Goal: Task Accomplishment & Management: Use online tool/utility

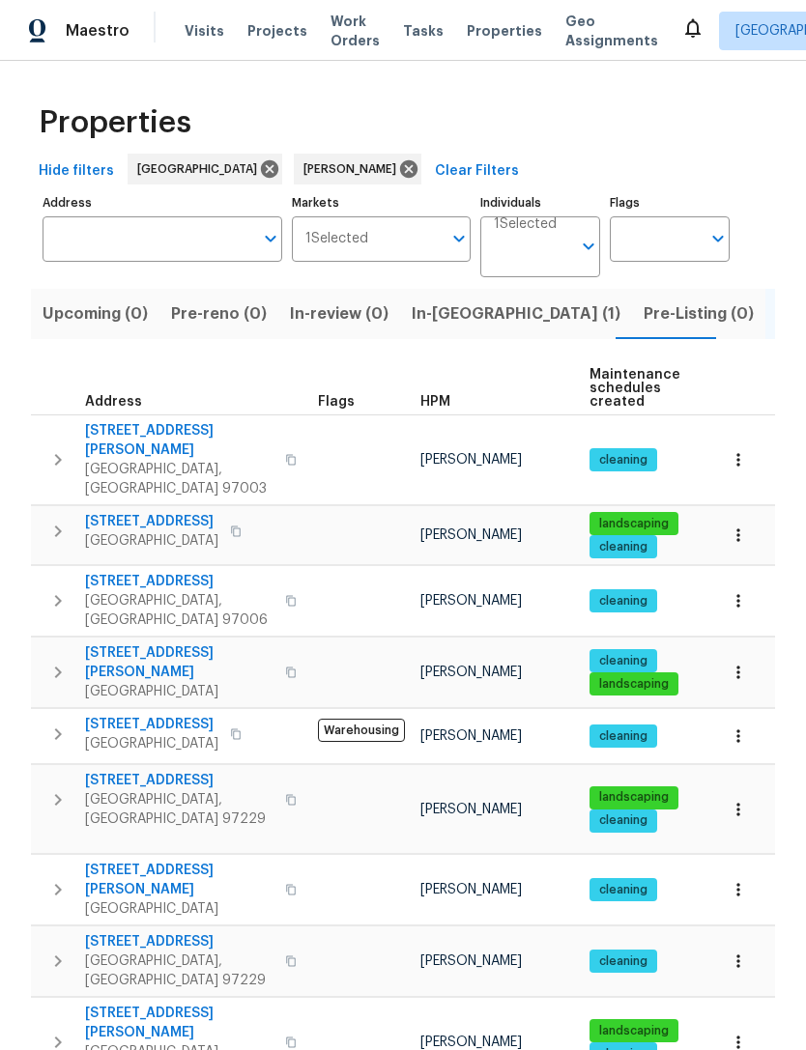
click at [69, 661] on icon "button" at bounding box center [57, 672] width 23 height 23
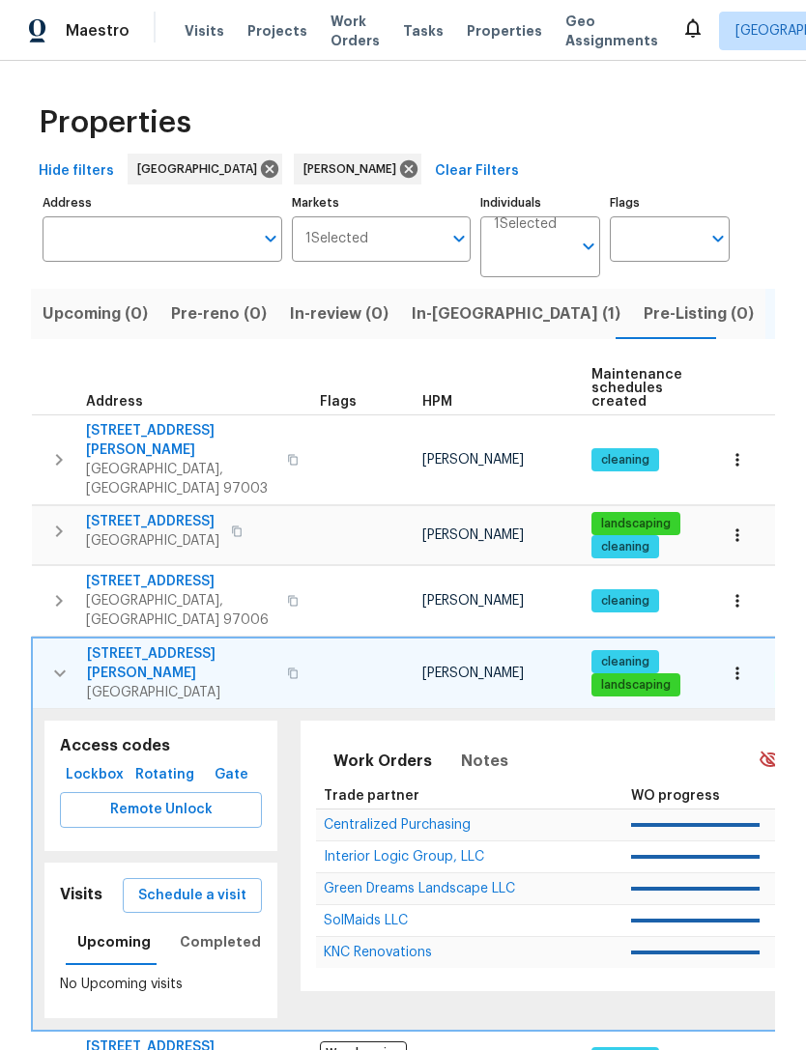
click at [213, 884] on span "Schedule a visit" at bounding box center [192, 896] width 108 height 24
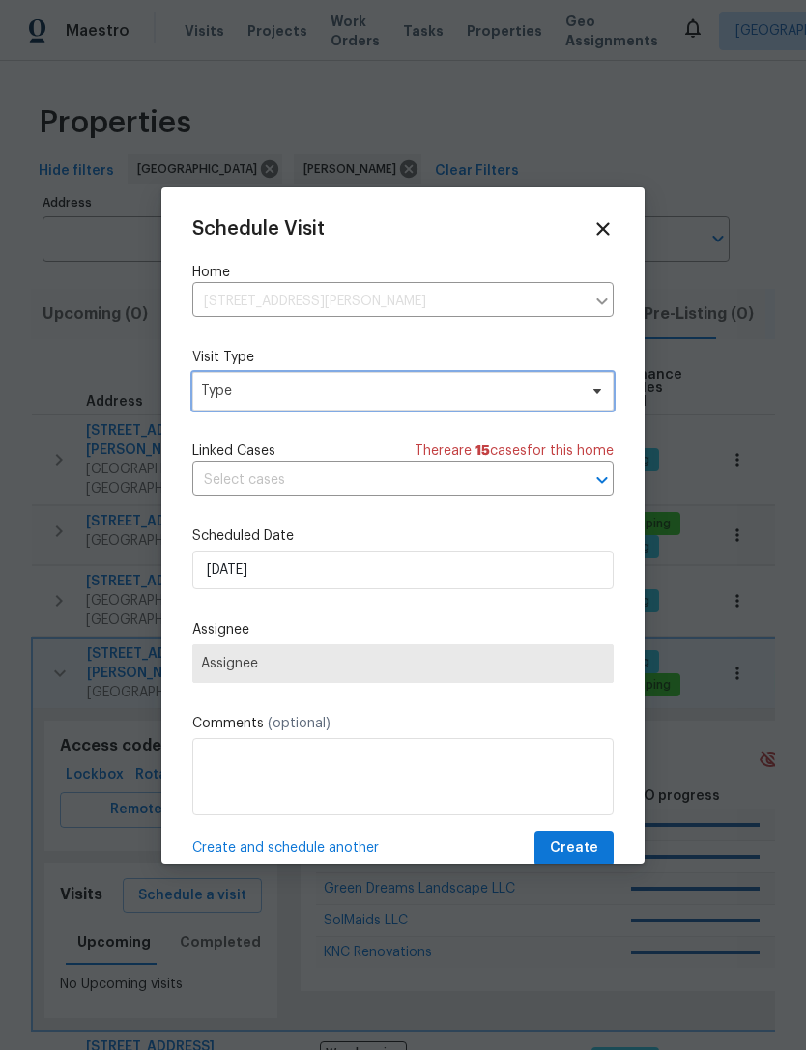
click at [583, 398] on span "Type" at bounding box center [402, 391] width 421 height 39
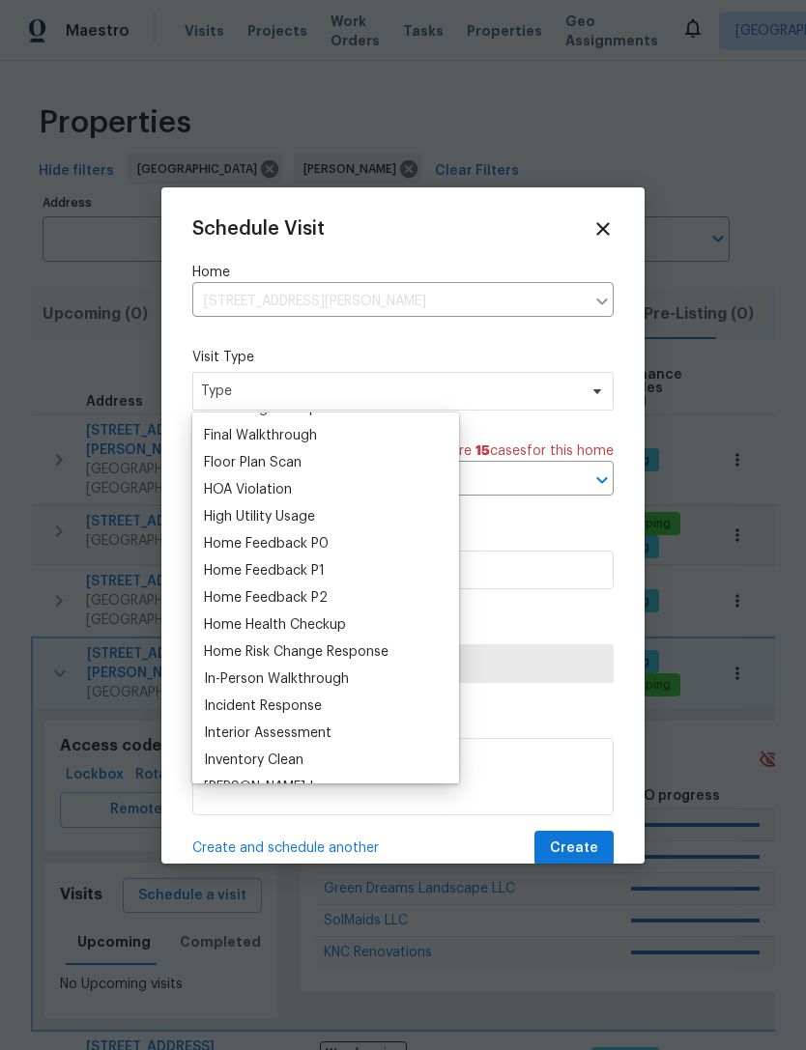
scroll to position [480, 0]
click at [289, 630] on div "Home Health Checkup" at bounding box center [275, 625] width 142 height 19
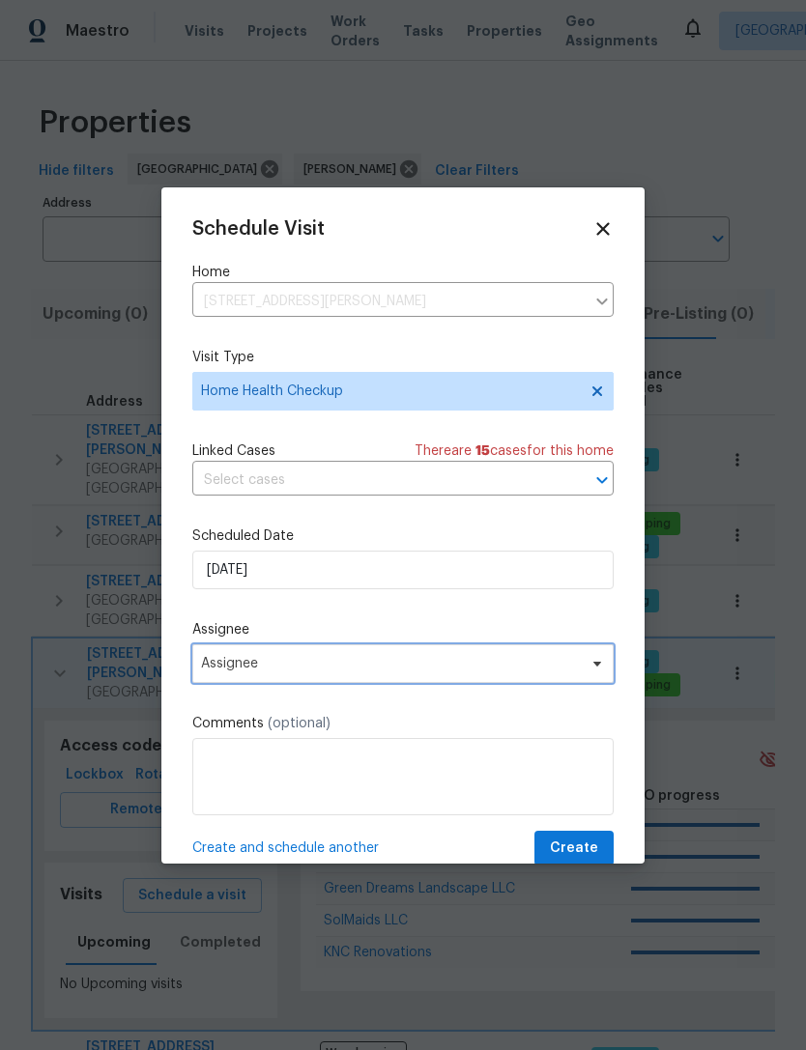
click at [341, 670] on span "Assignee" at bounding box center [390, 663] width 379 height 15
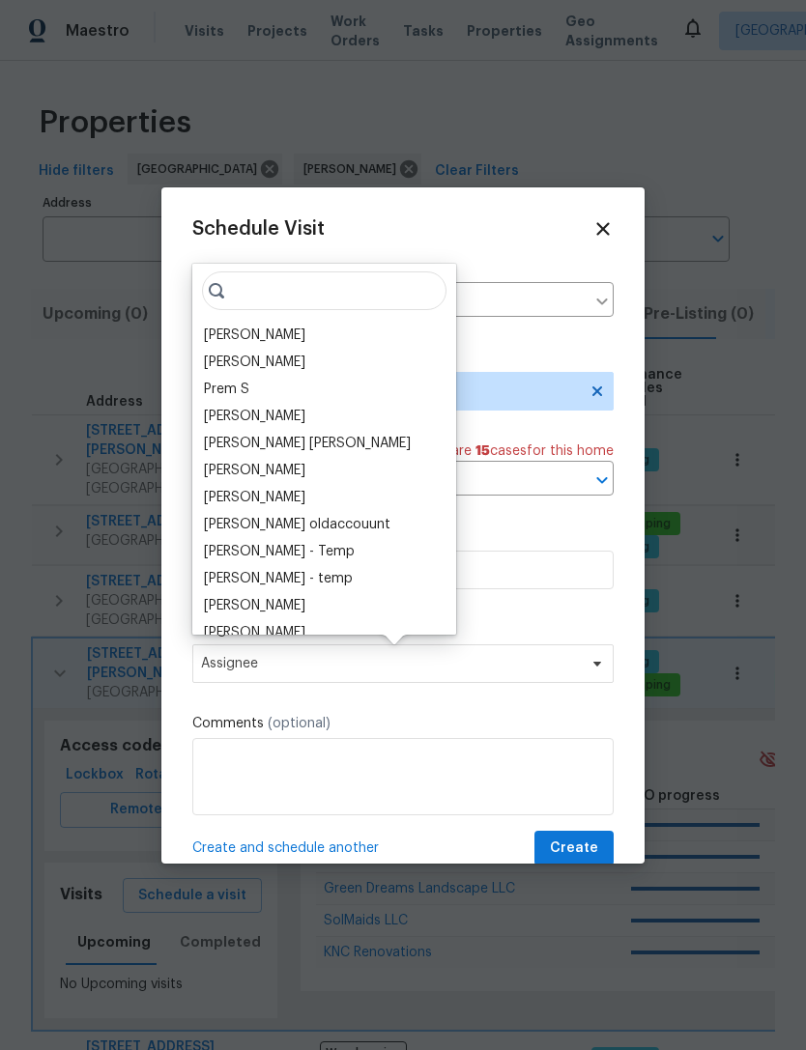
click at [261, 338] on div "[PERSON_NAME]" at bounding box center [254, 335] width 101 height 19
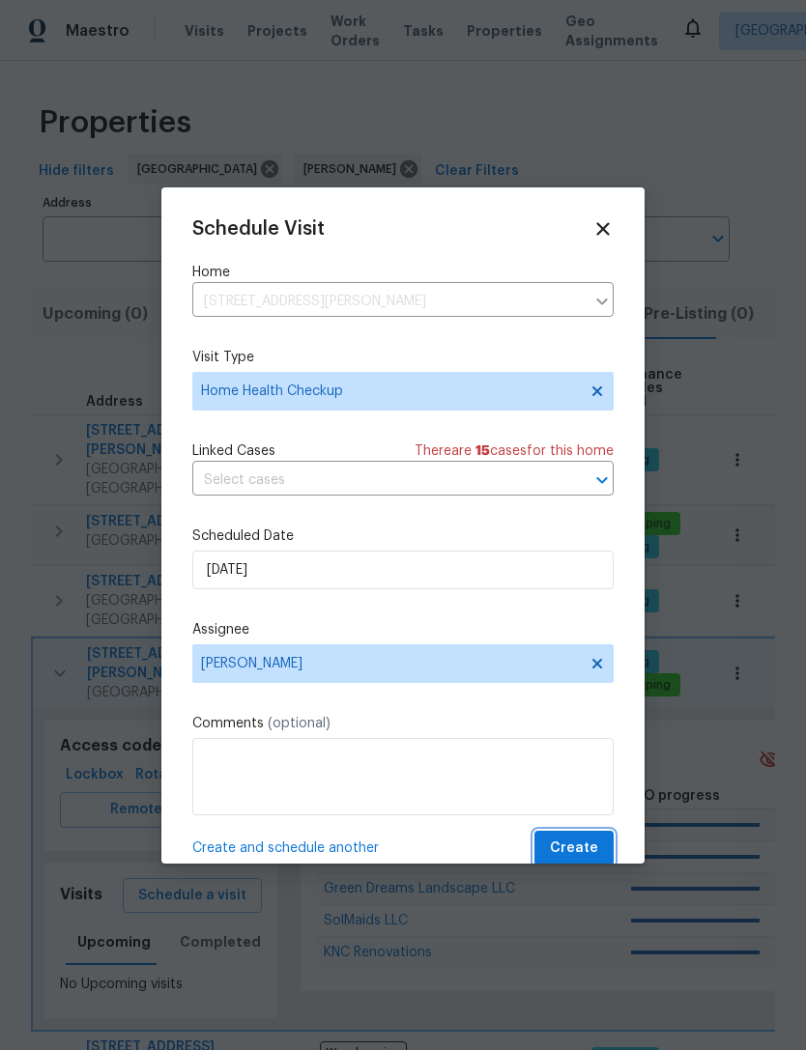
click at [576, 852] on span "Create" at bounding box center [574, 849] width 48 height 24
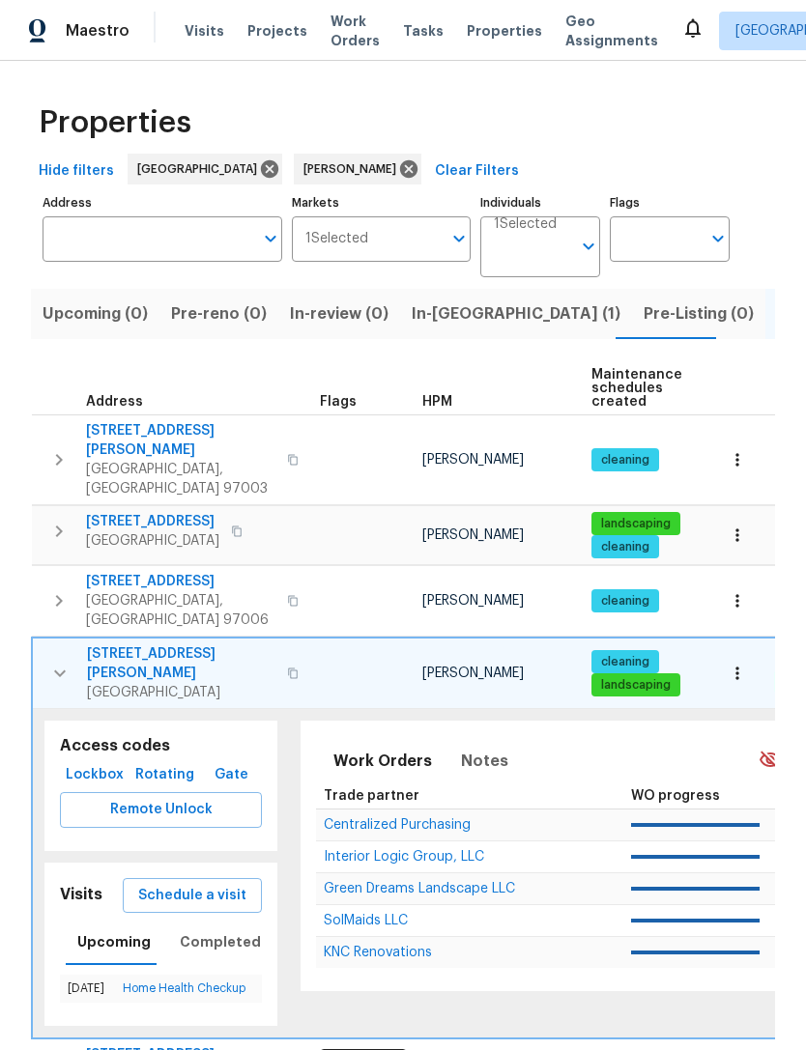
scroll to position [0, 0]
click at [443, 312] on span "In-reno (1)" at bounding box center [516, 313] width 209 height 27
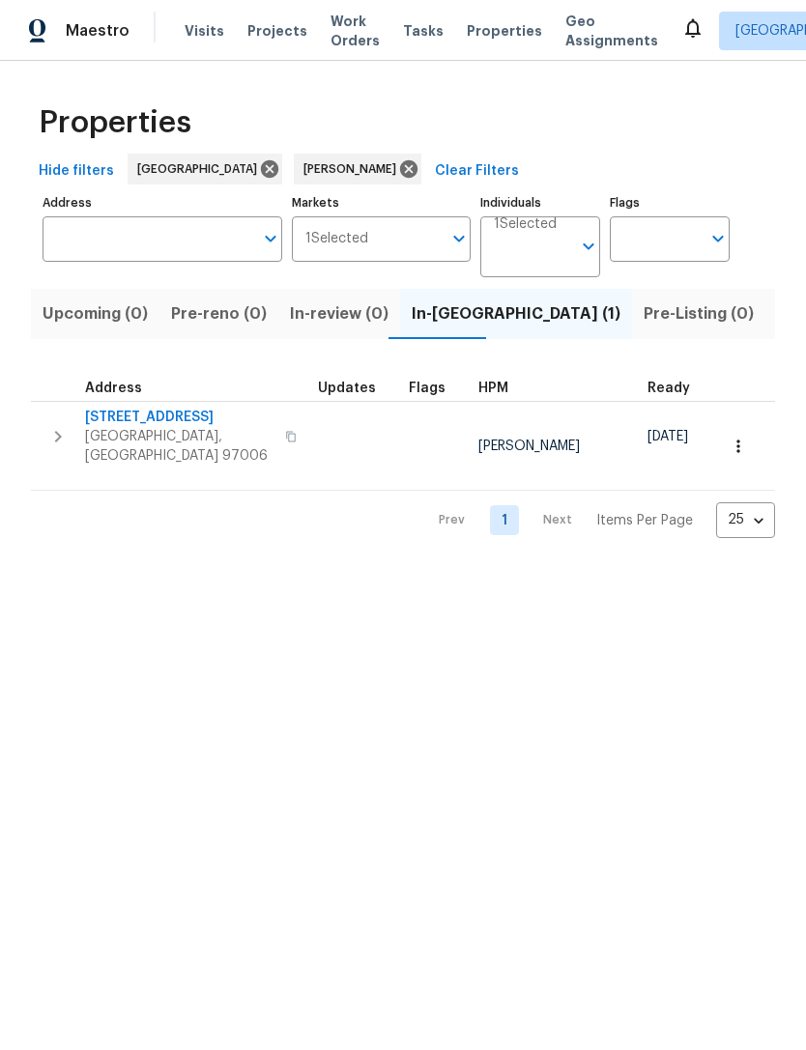
click at [69, 435] on icon "button" at bounding box center [57, 436] width 23 height 23
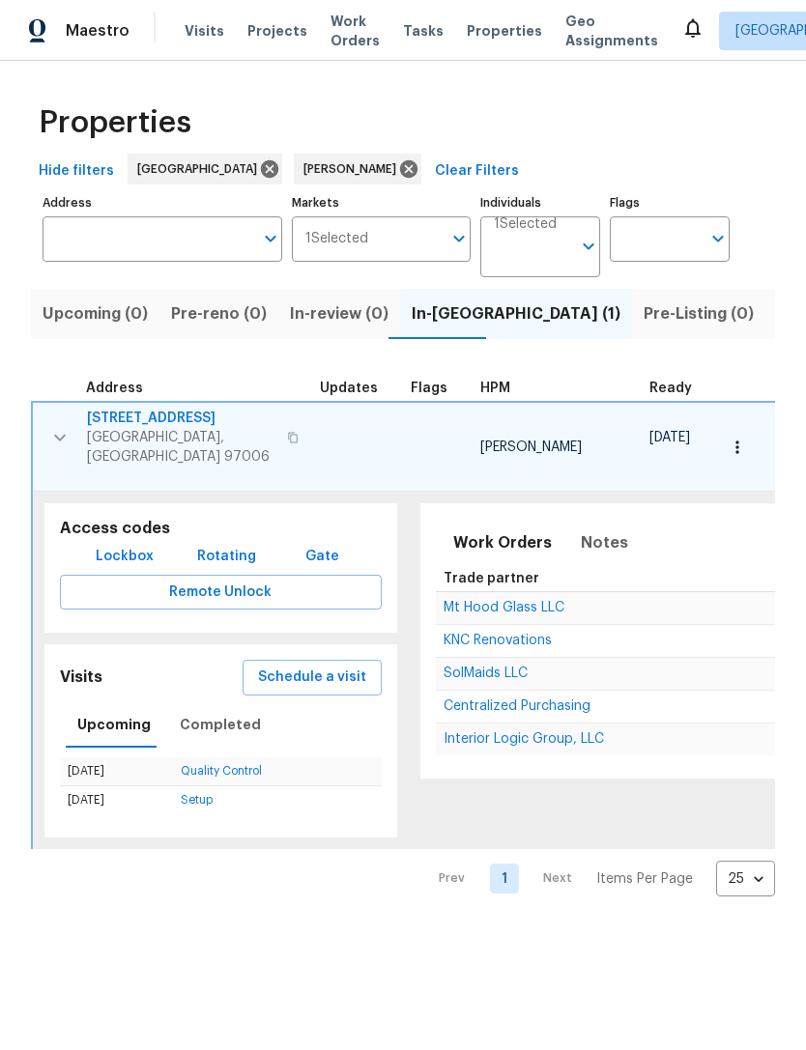
click at [329, 666] on span "Schedule a visit" at bounding box center [312, 678] width 108 height 24
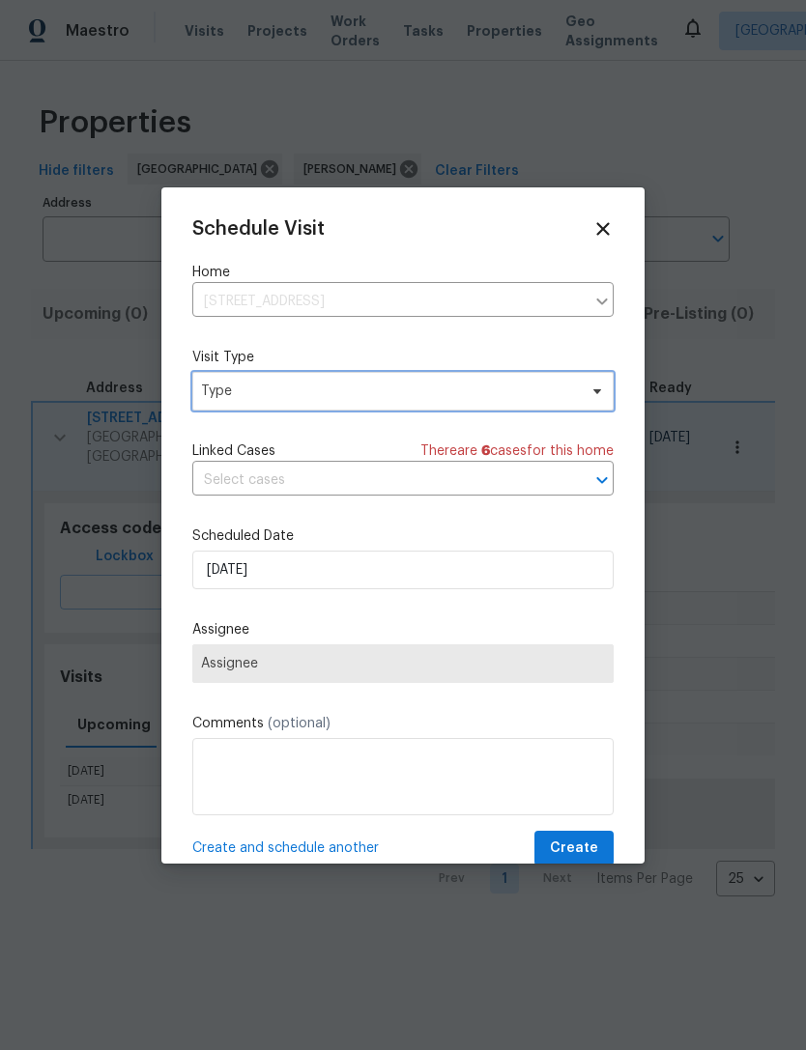
click at [407, 386] on span "Type" at bounding box center [389, 391] width 376 height 19
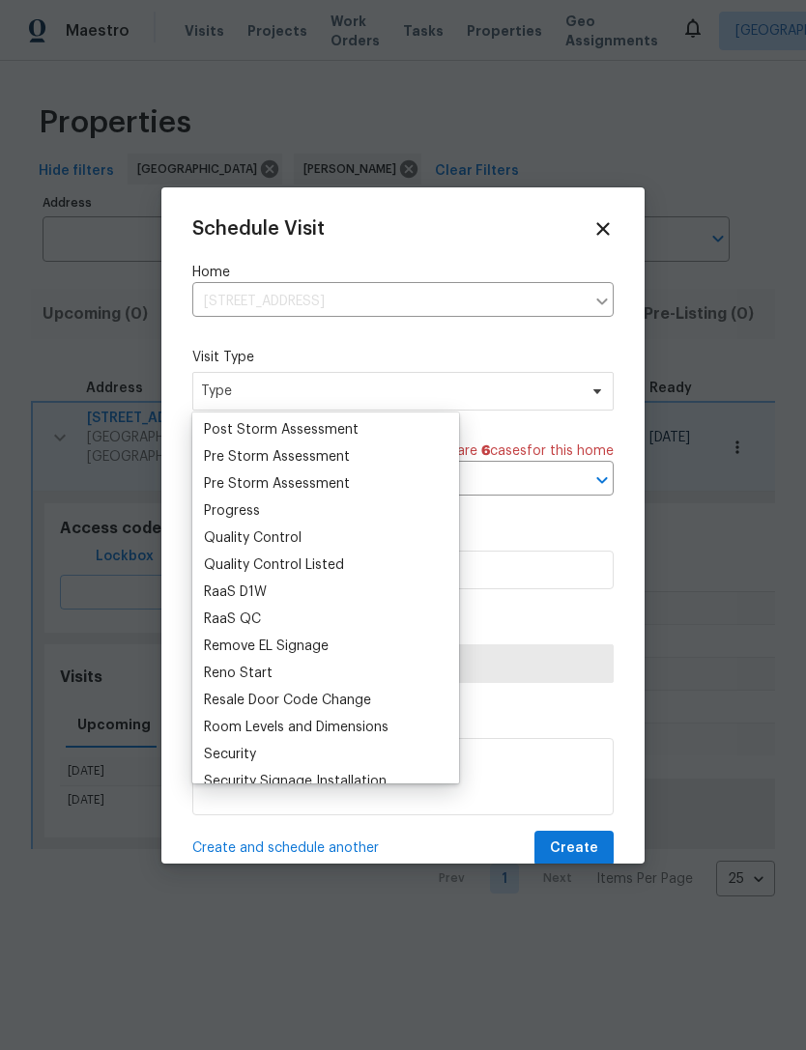
scroll to position [1221, 0]
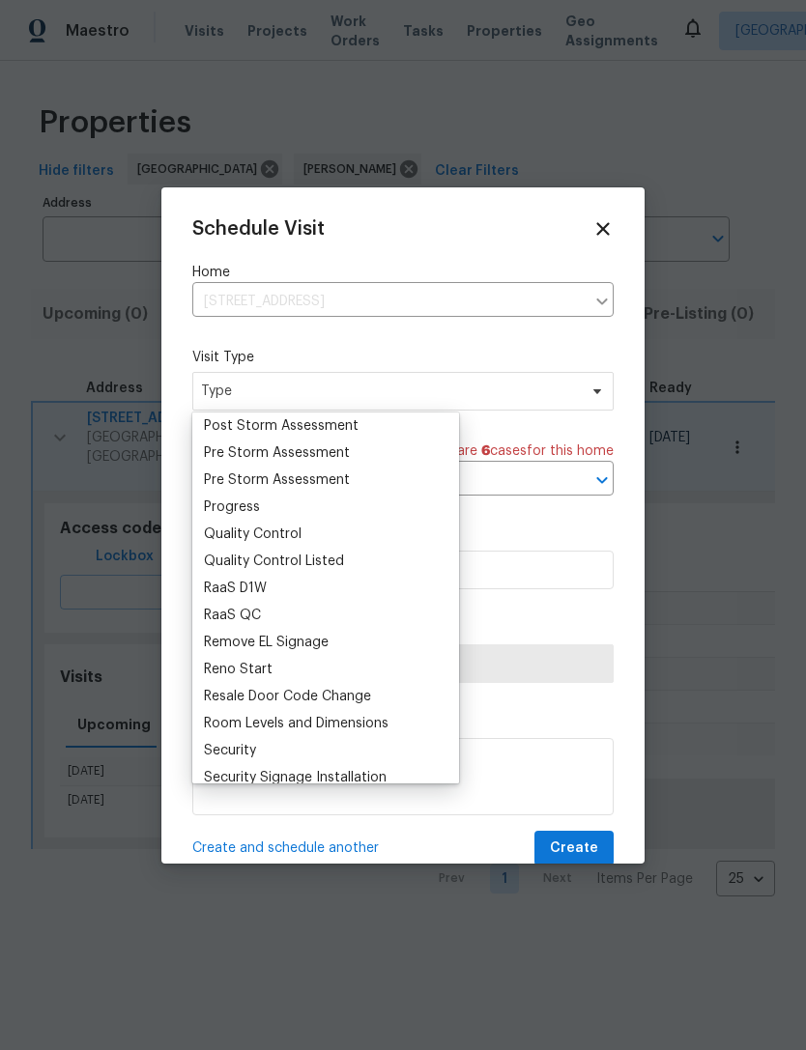
click at [252, 508] on div "Progress" at bounding box center [232, 507] width 56 height 19
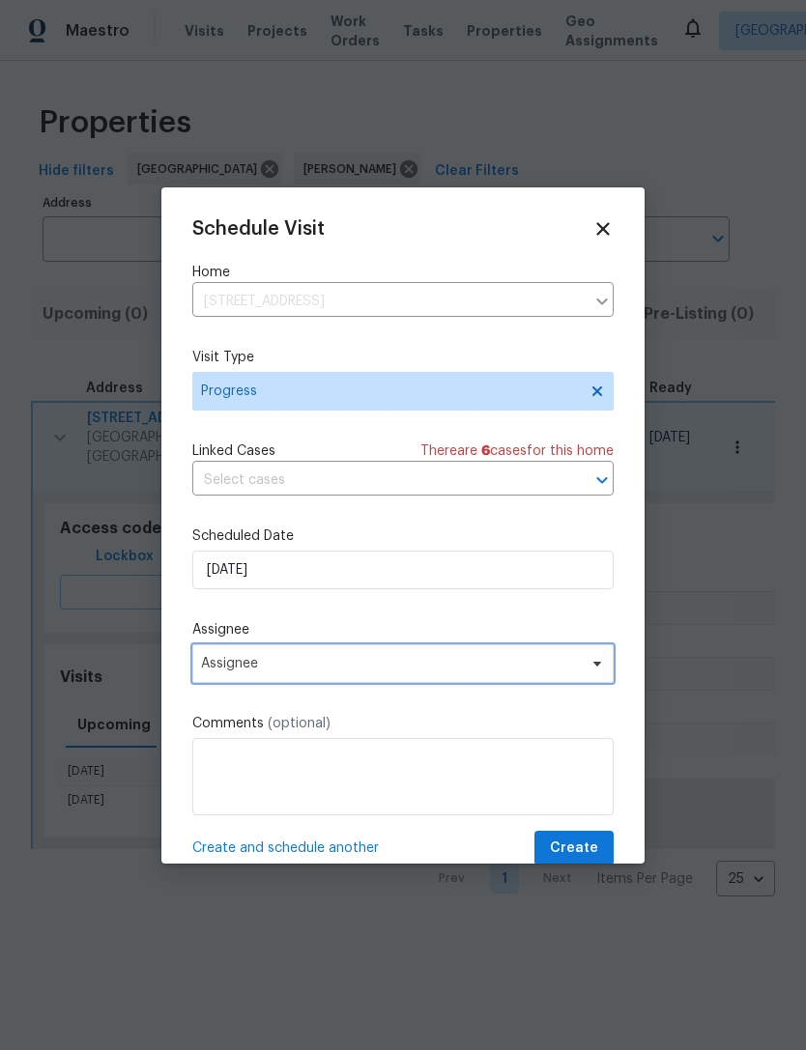
click at [335, 670] on span "Assignee" at bounding box center [390, 663] width 379 height 15
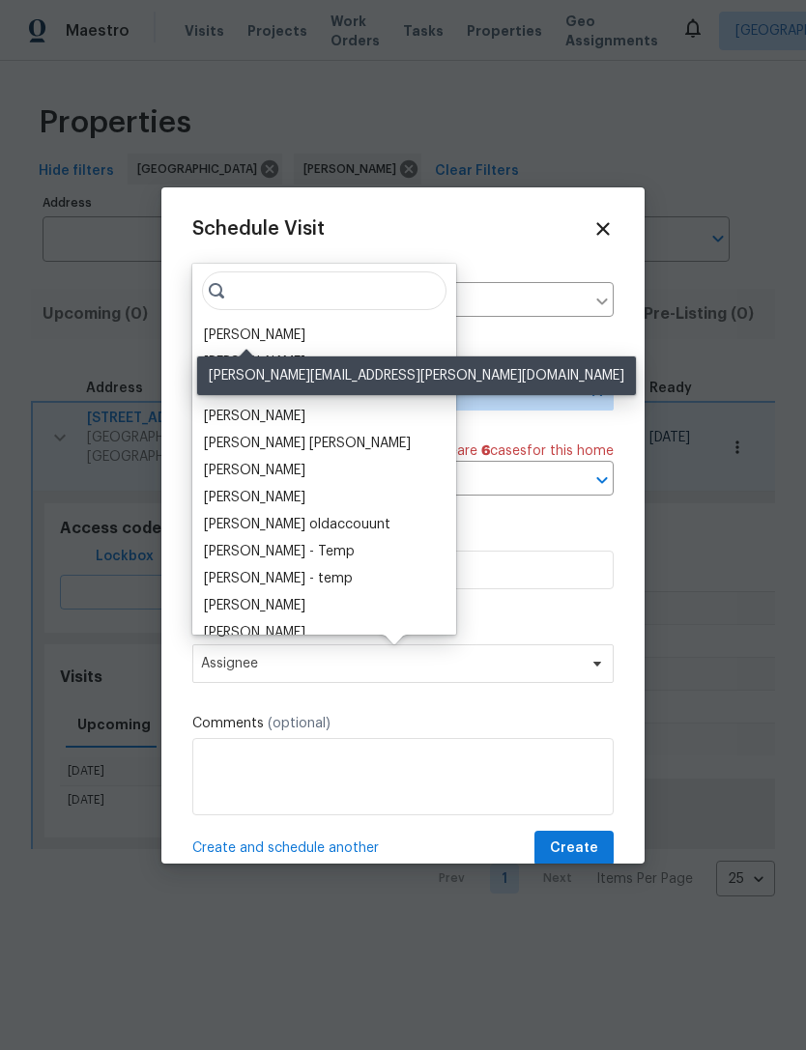
click at [261, 340] on div "[PERSON_NAME]" at bounding box center [254, 335] width 101 height 19
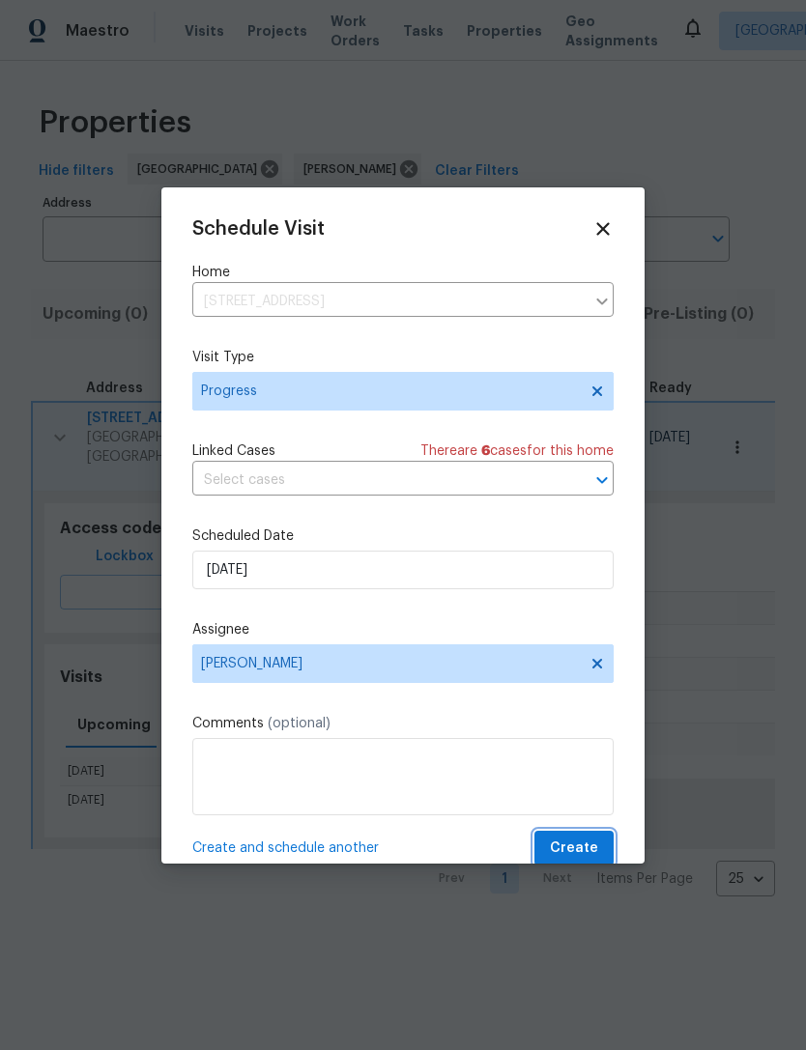
click at [586, 851] on span "Create" at bounding box center [574, 849] width 48 height 24
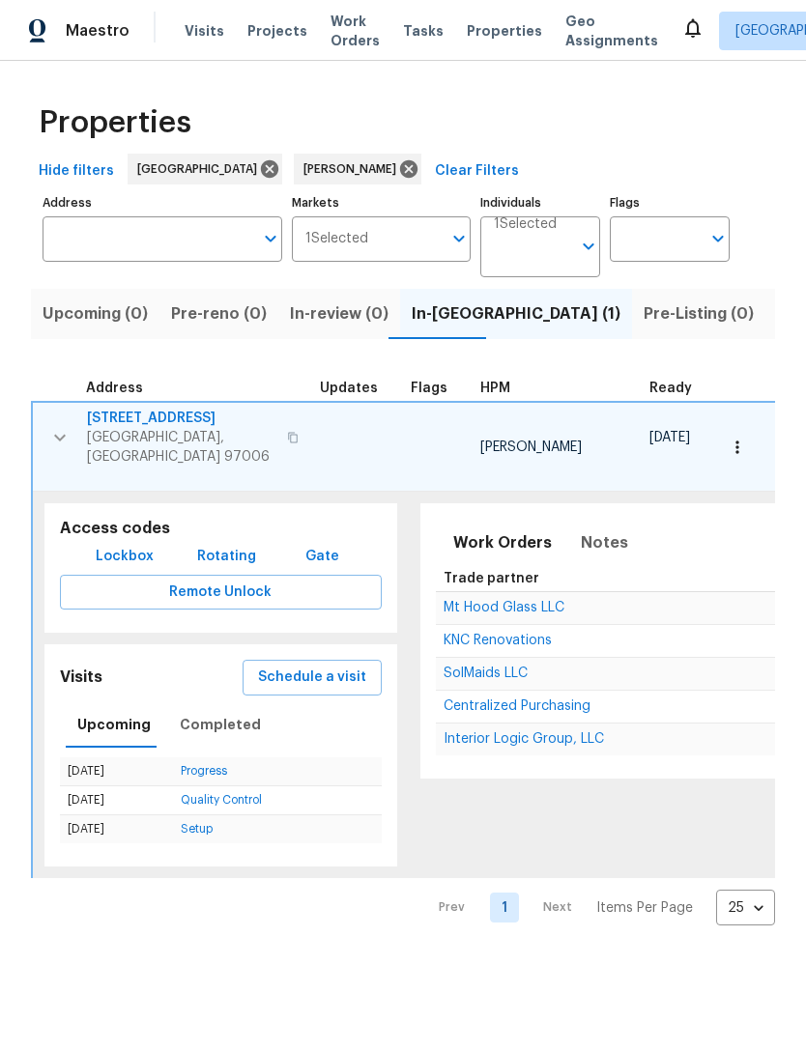
click at [777, 326] on span "Listed (10)" at bounding box center [817, 313] width 81 height 27
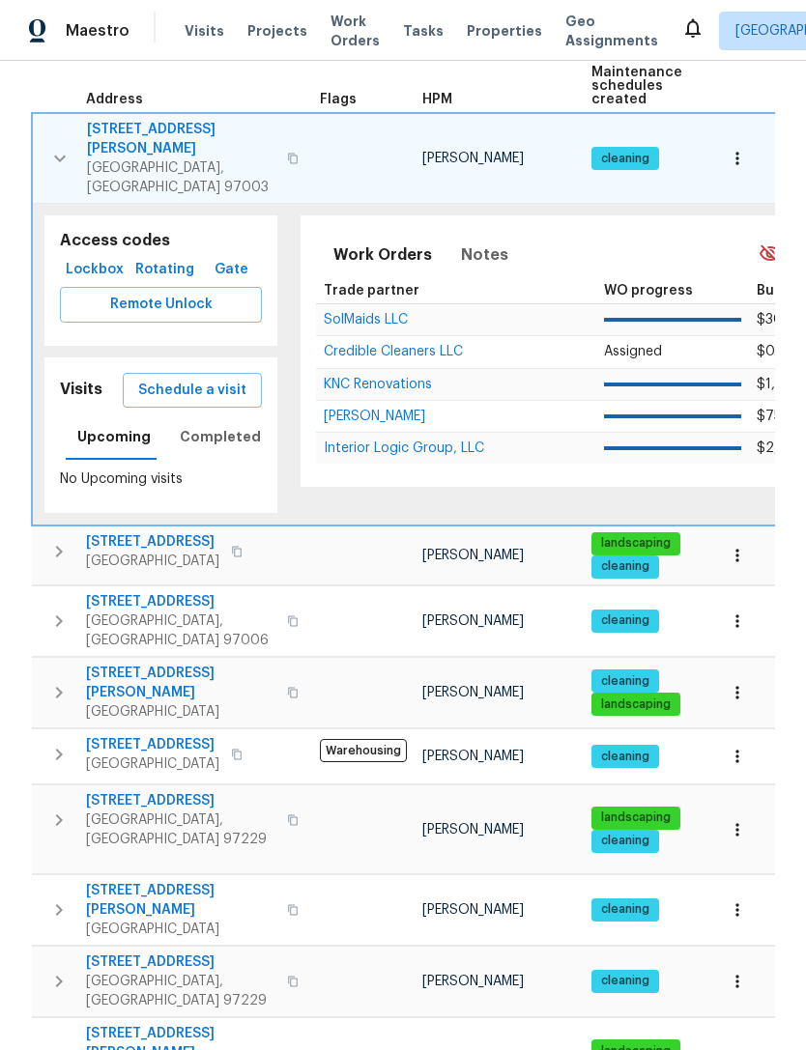
scroll to position [301, 0]
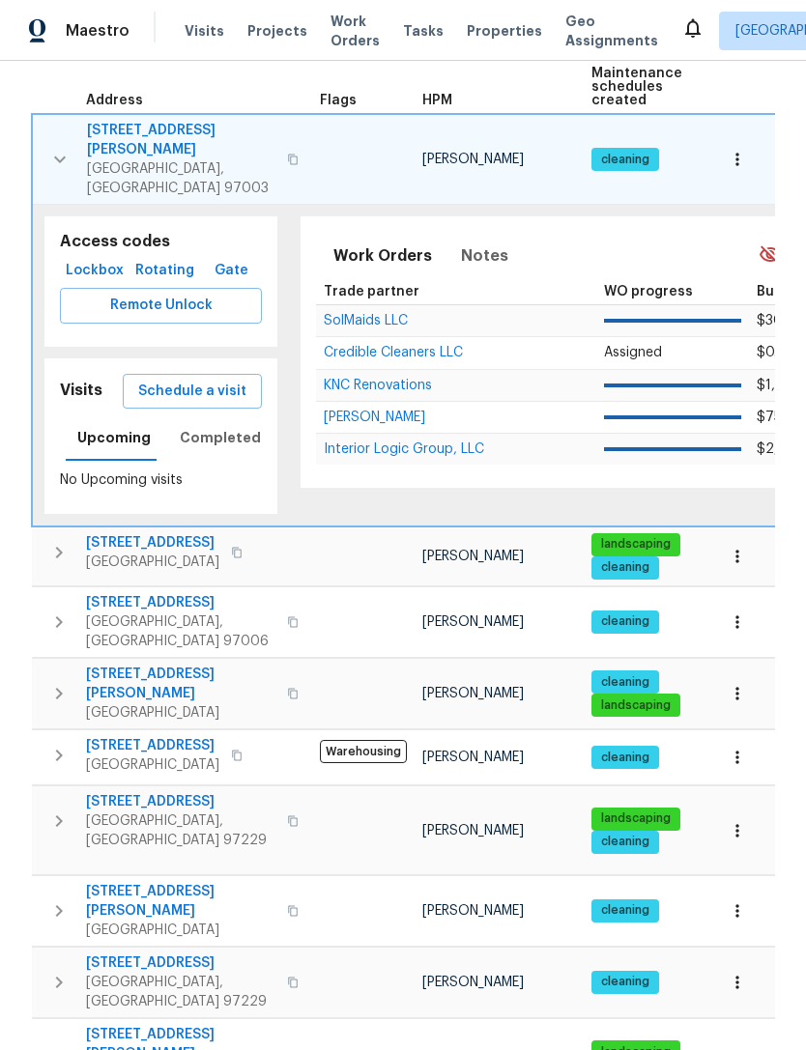
click at [61, 810] on icon "button" at bounding box center [58, 821] width 23 height 23
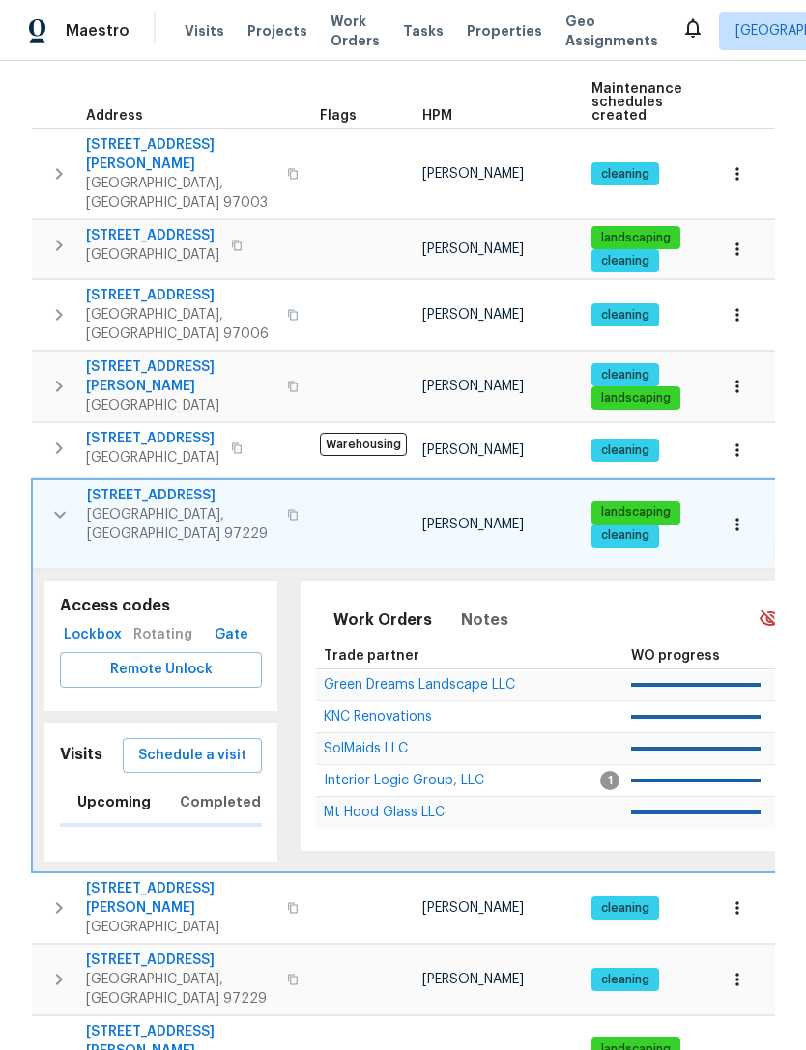
scroll to position [285, 0]
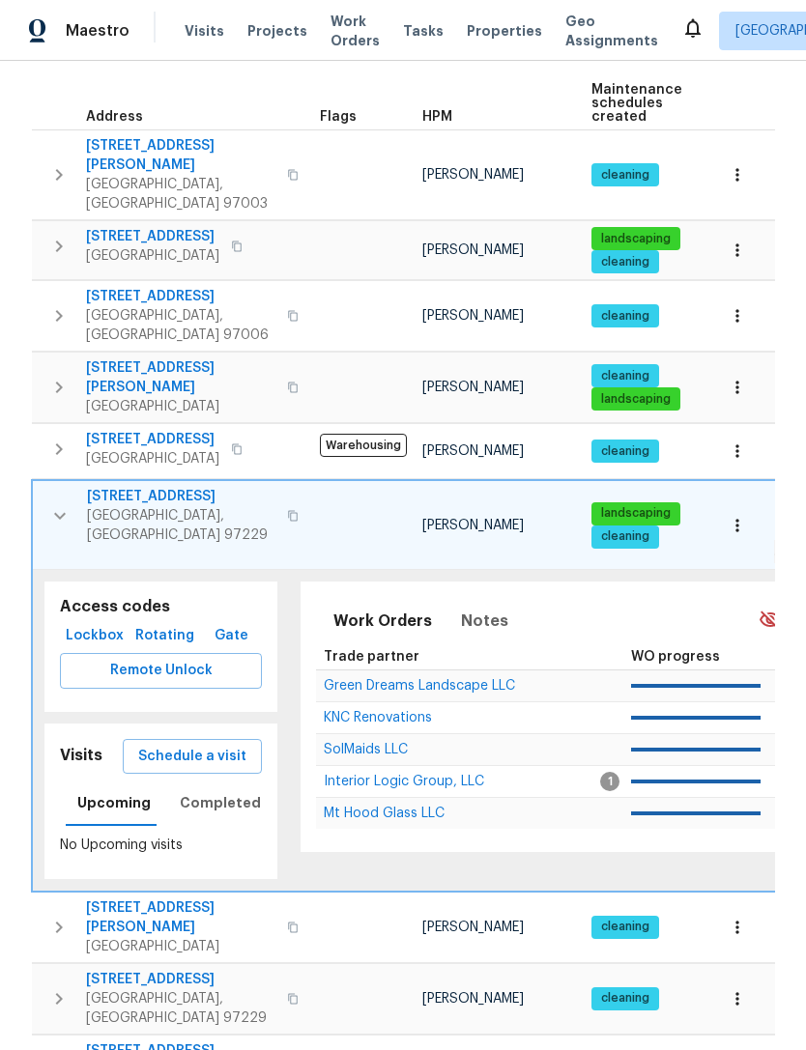
click at [211, 745] on span "Schedule a visit" at bounding box center [192, 757] width 108 height 24
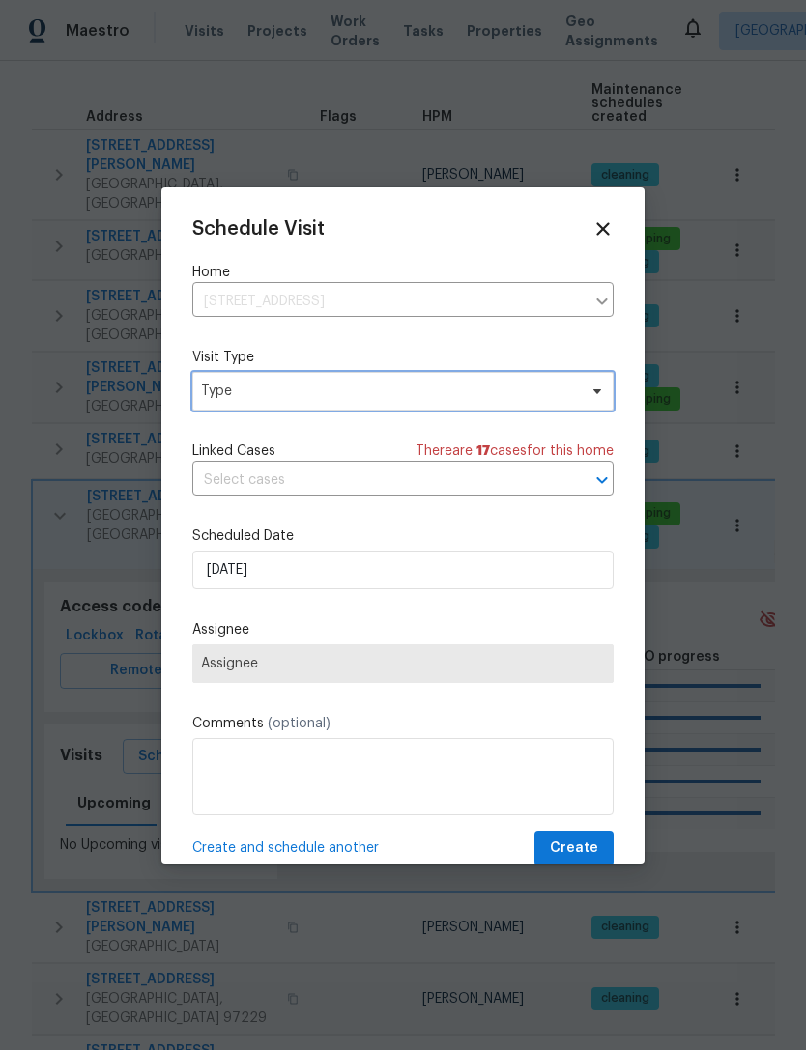
click at [463, 395] on span "Type" at bounding box center [389, 391] width 376 height 19
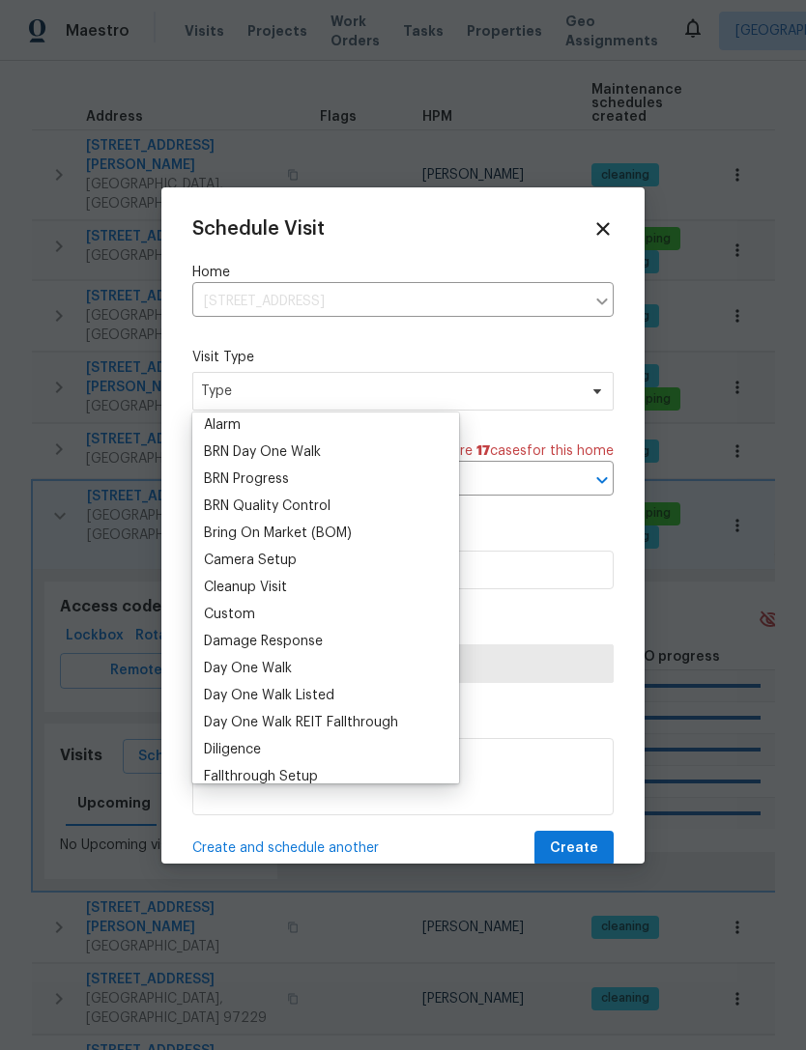
scroll to position [119, 0]
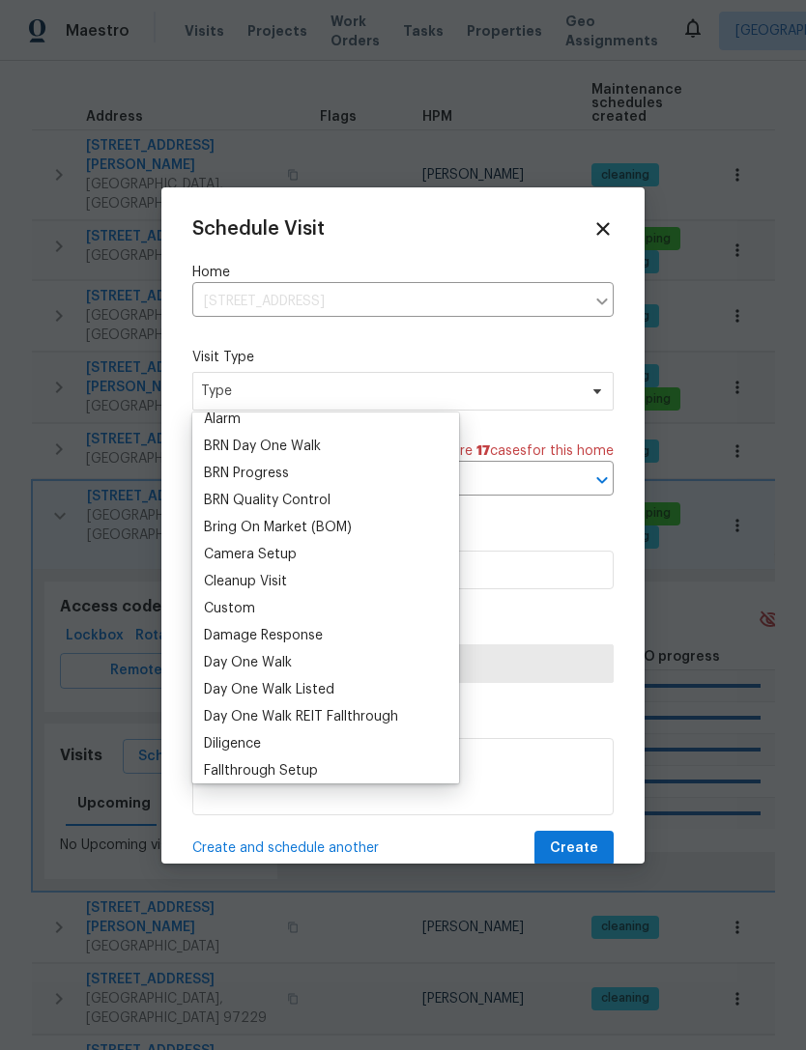
click at [248, 608] on div "Custom" at bounding box center [229, 608] width 51 height 19
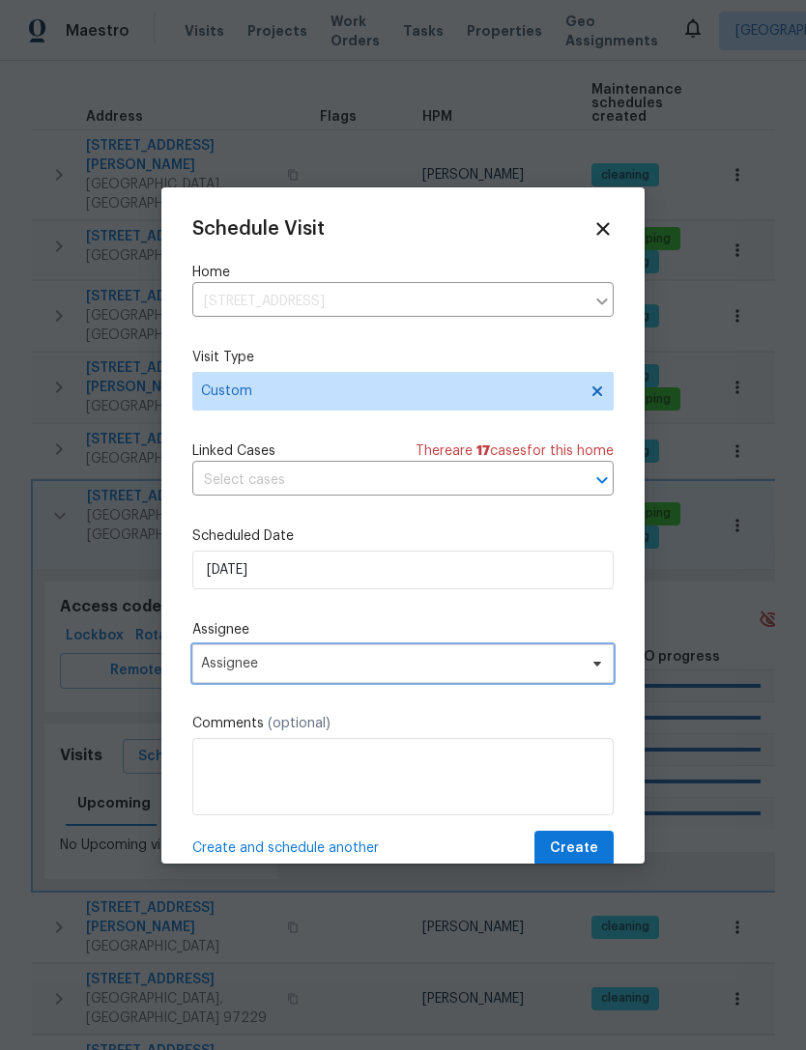
click at [357, 672] on span "Assignee" at bounding box center [390, 663] width 379 height 15
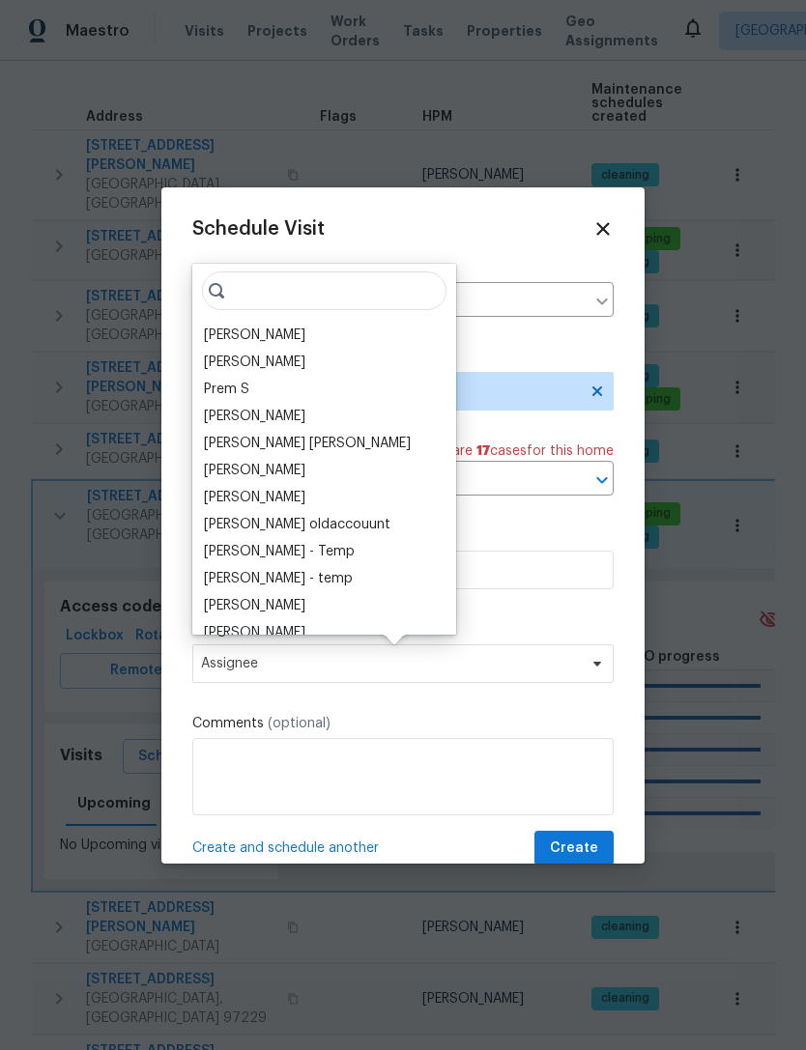
click at [258, 335] on div "[PERSON_NAME]" at bounding box center [254, 335] width 101 height 19
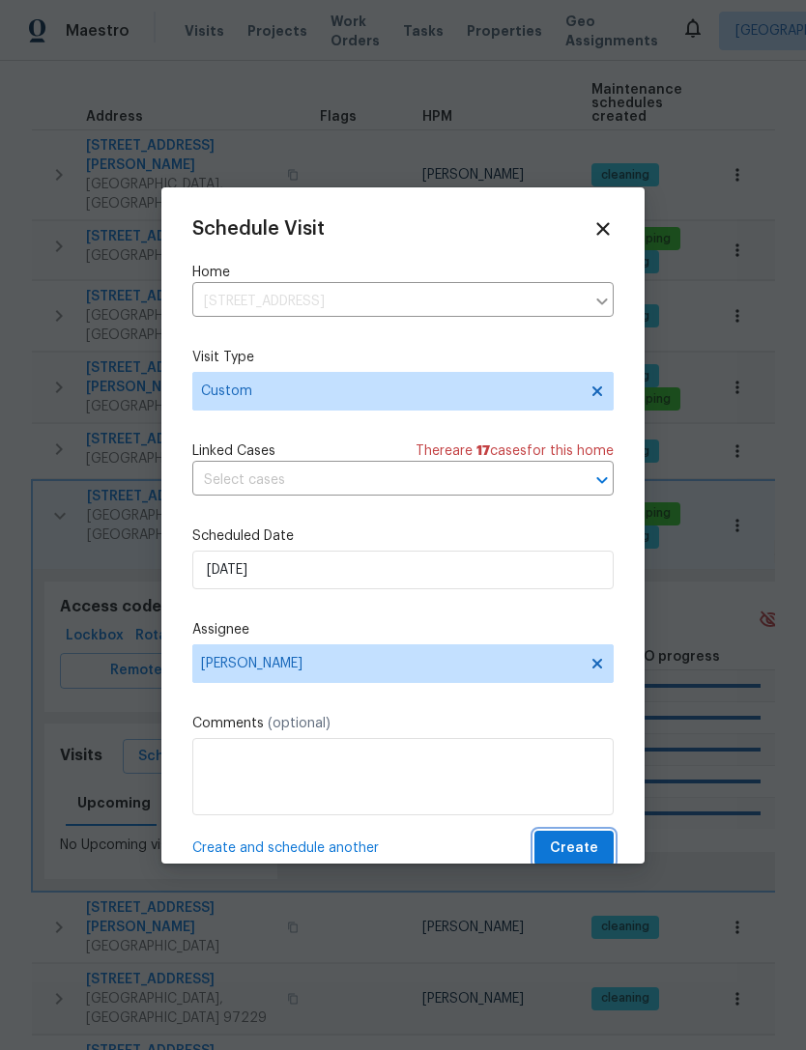
click at [587, 851] on span "Create" at bounding box center [574, 849] width 48 height 24
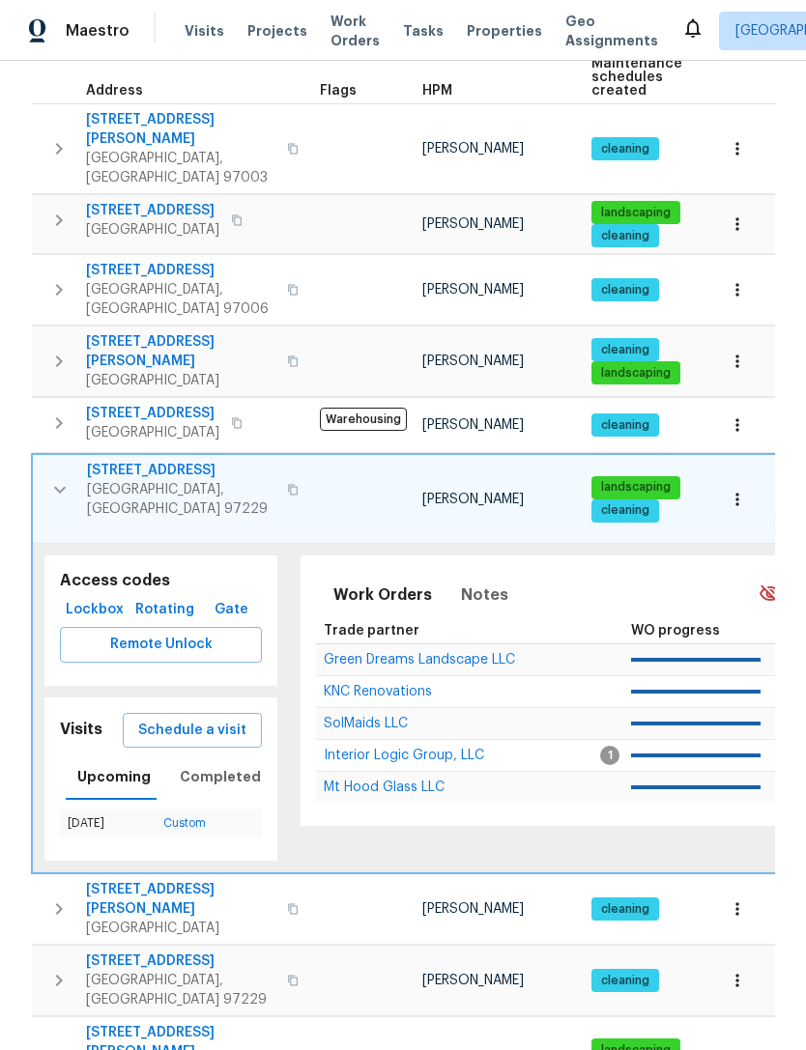
scroll to position [309, 0]
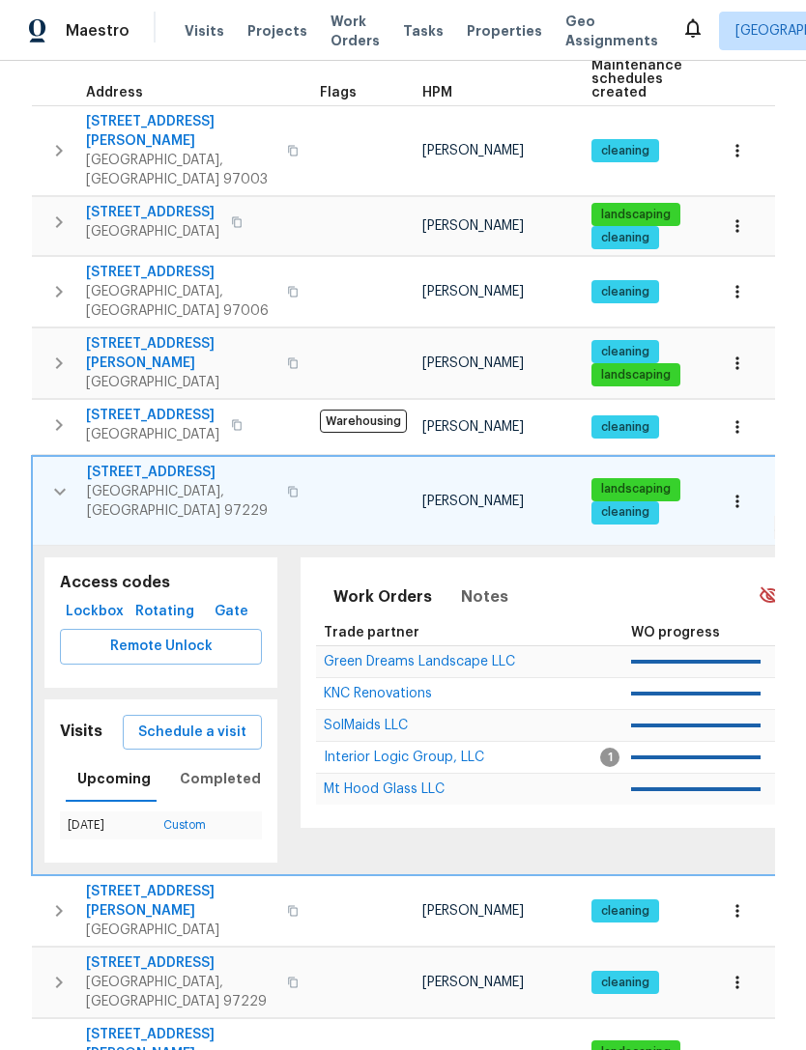
click at [66, 971] on icon "button" at bounding box center [58, 982] width 23 height 23
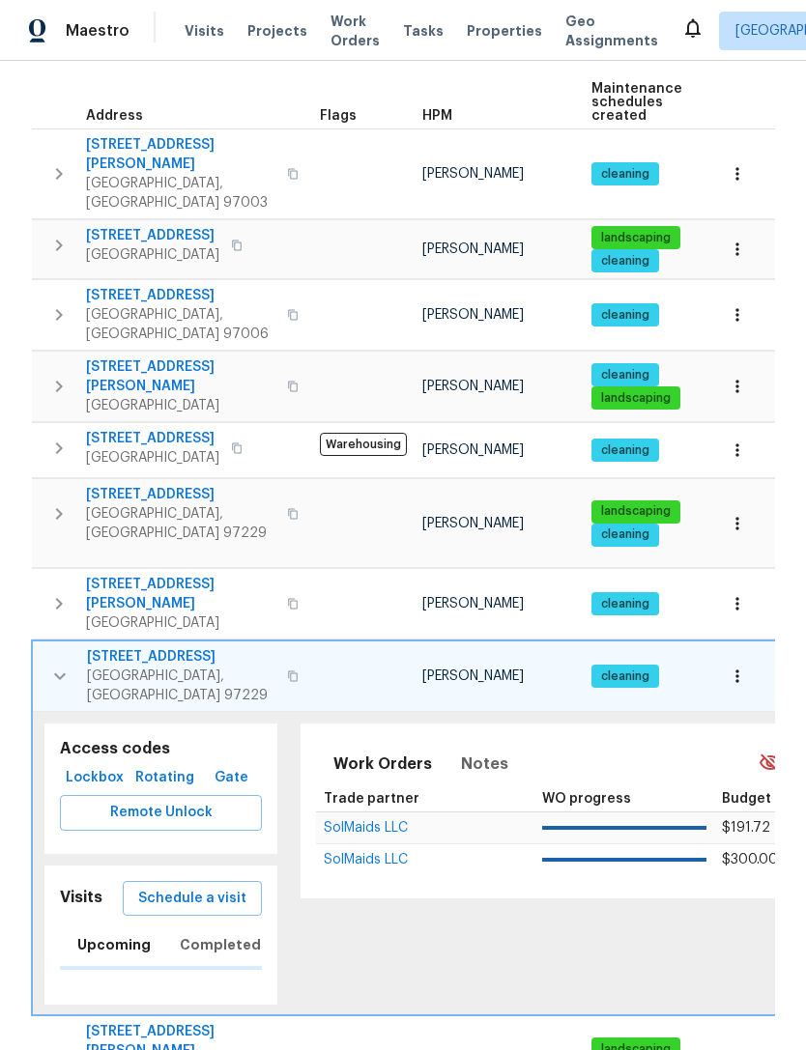
scroll to position [285, 0]
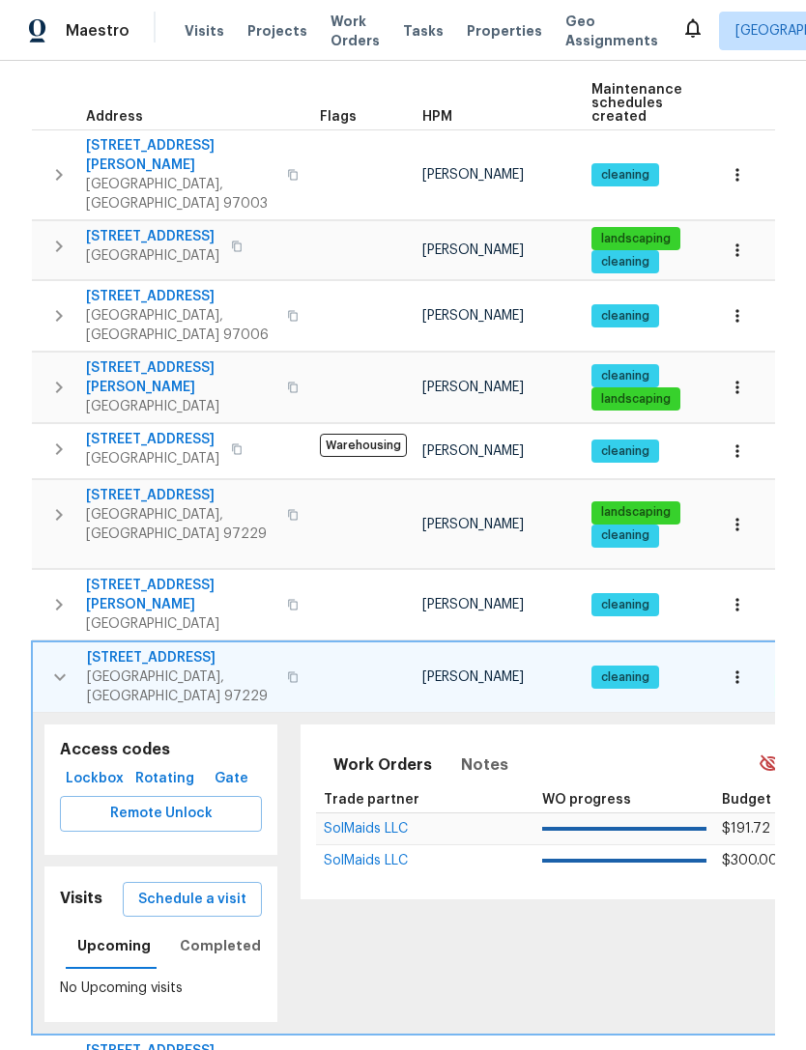
click at [219, 888] on span "Schedule a visit" at bounding box center [192, 900] width 108 height 24
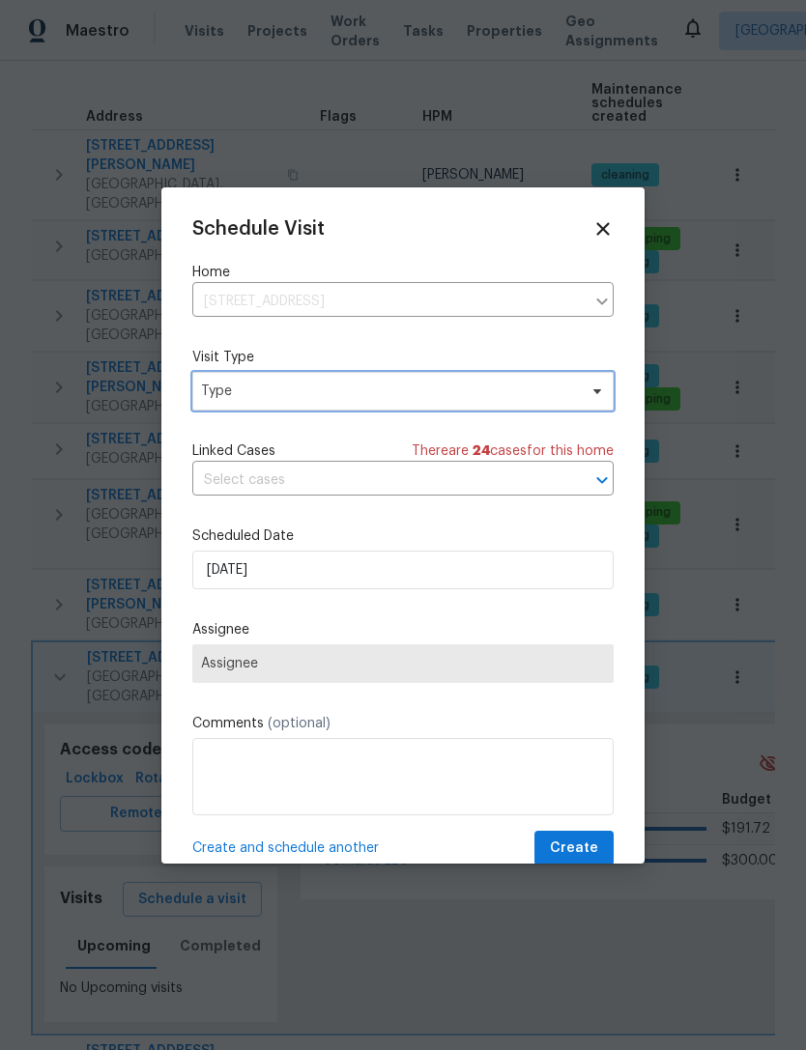
click at [587, 398] on span at bounding box center [594, 391] width 21 height 15
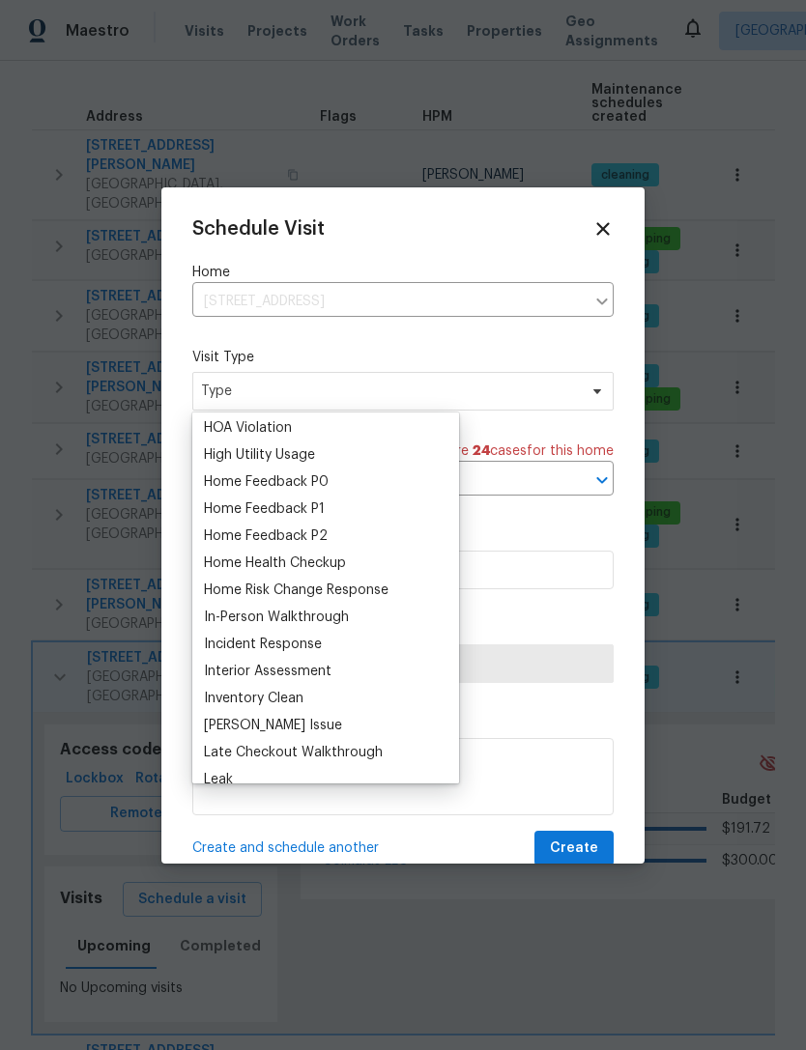
scroll to position [544, 0]
click at [329, 568] on div "Home Health Checkup" at bounding box center [275, 562] width 142 height 19
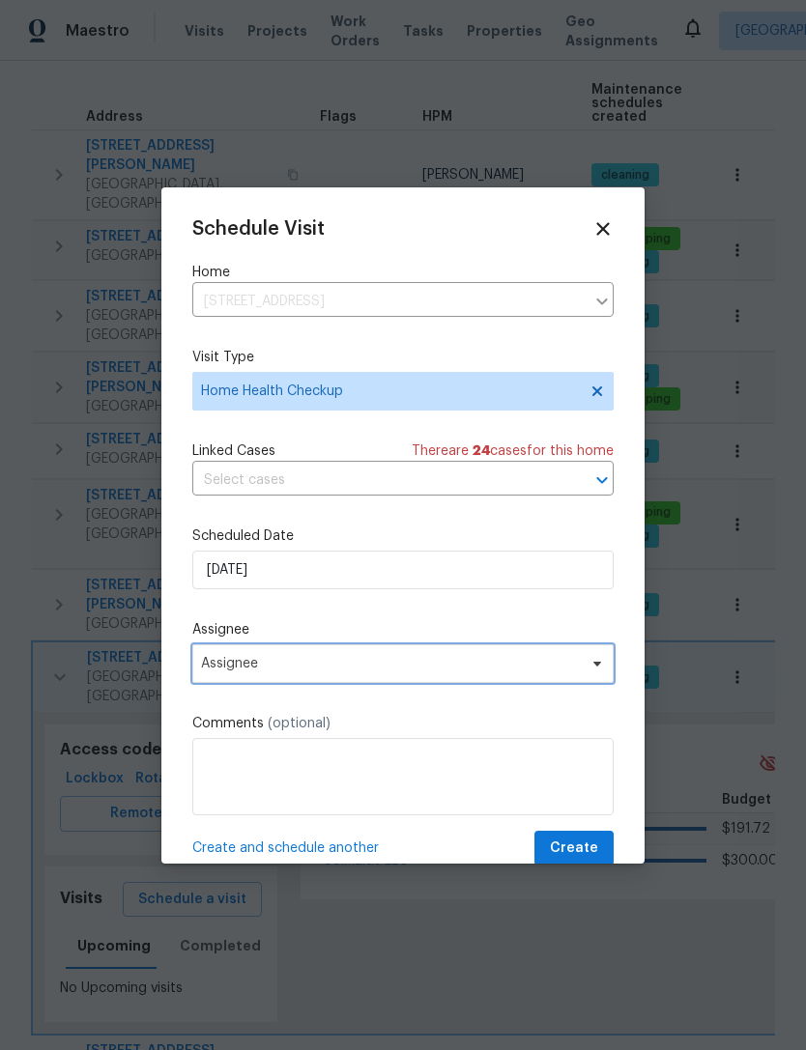
click at [349, 672] on span "Assignee" at bounding box center [390, 663] width 379 height 15
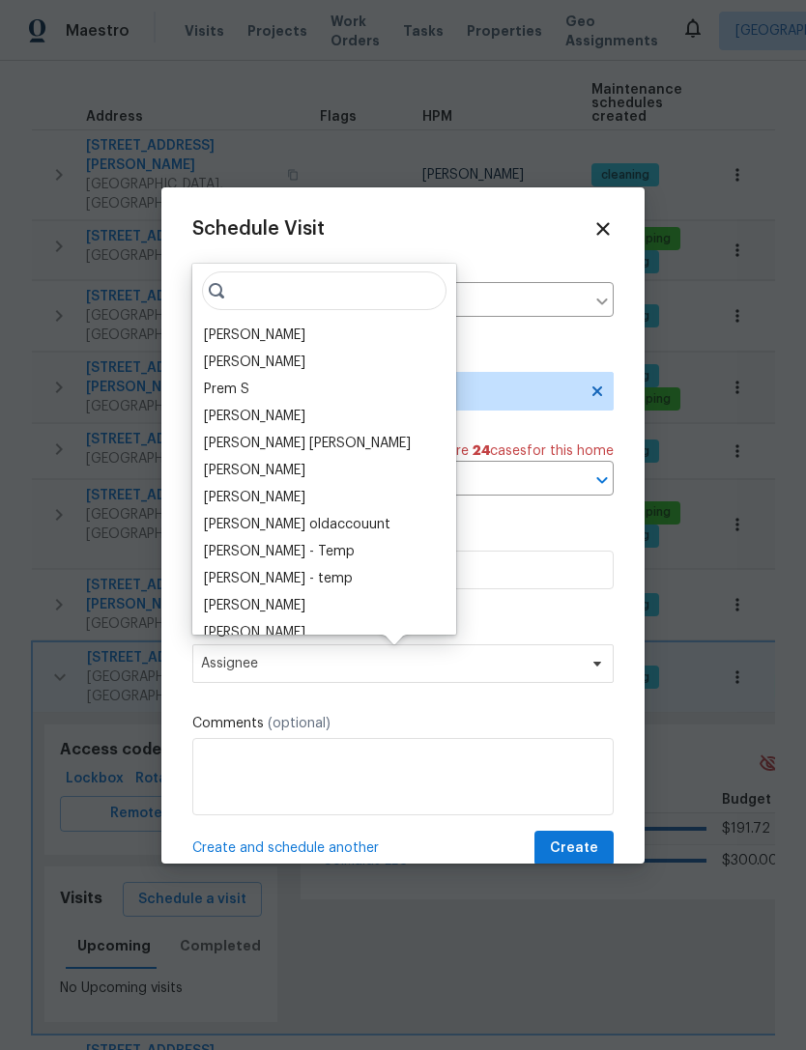
click at [251, 335] on div "[PERSON_NAME]" at bounding box center [254, 335] width 101 height 19
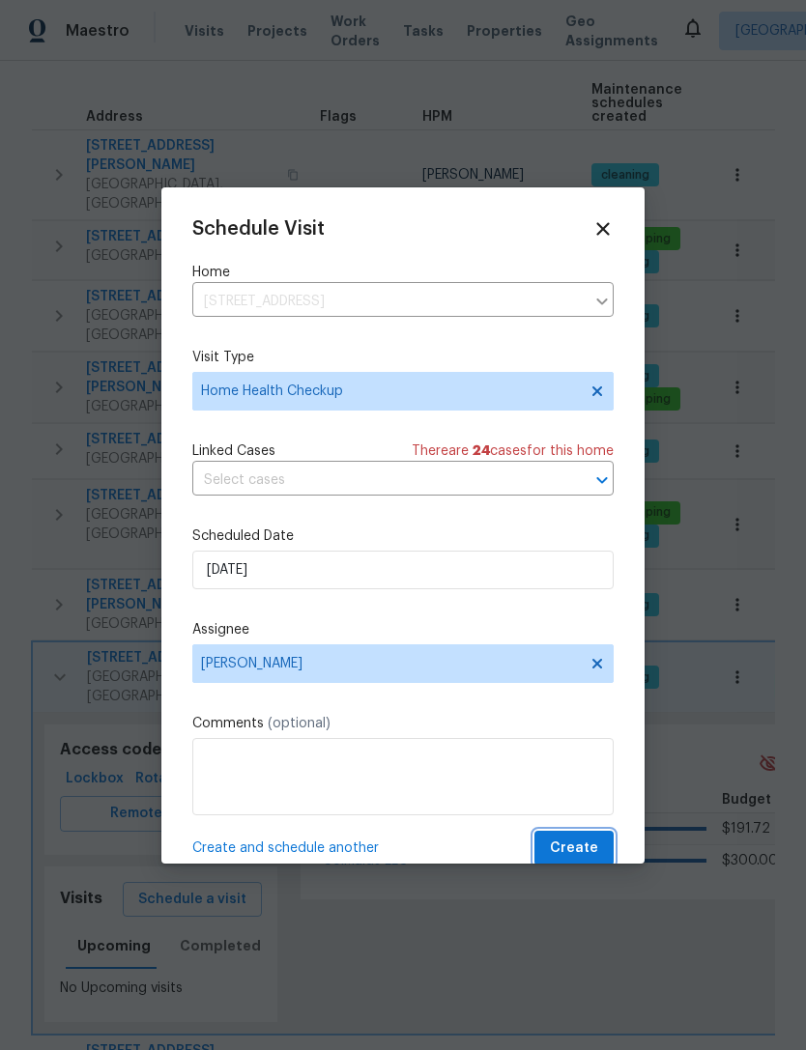
click at [593, 844] on span "Create" at bounding box center [574, 849] width 48 height 24
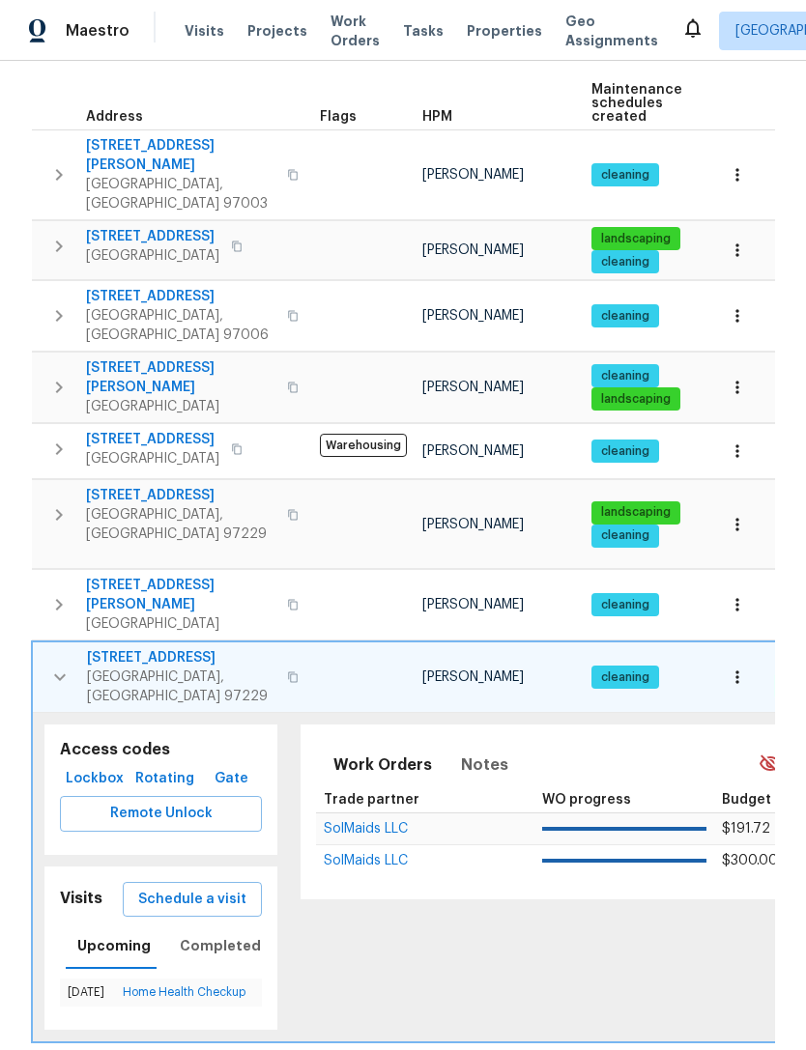
click at [65, 438] on icon "button" at bounding box center [58, 449] width 23 height 23
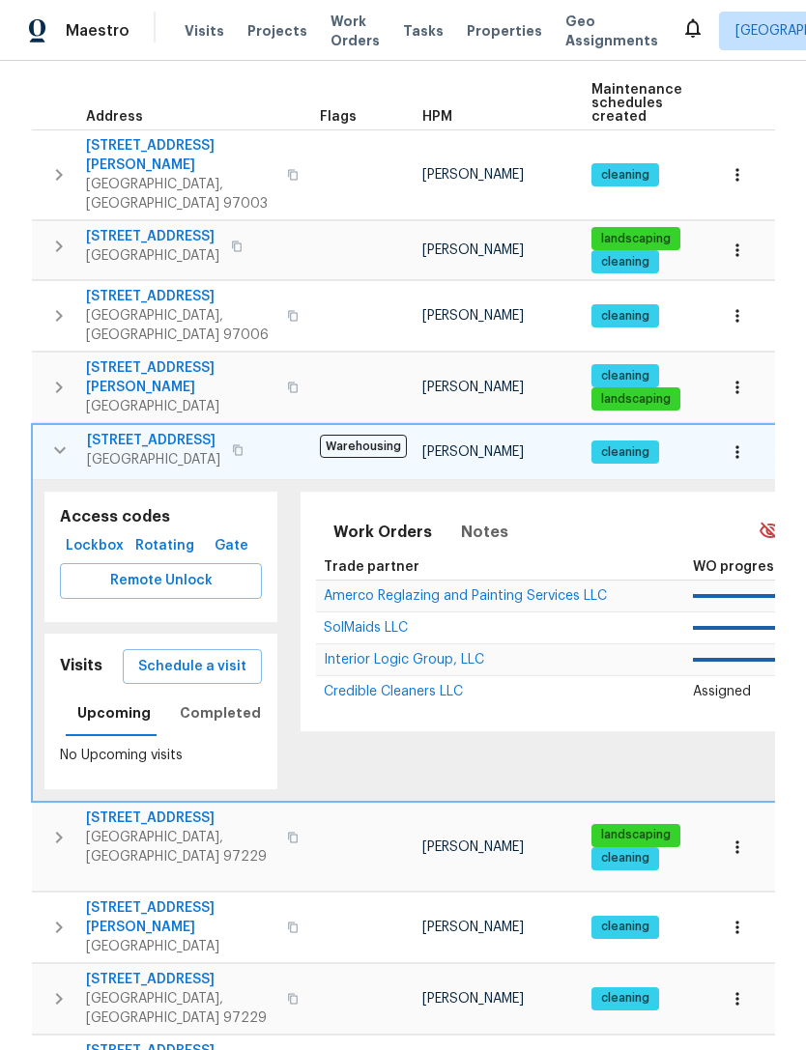
click at [216, 649] on button "Schedule a visit" at bounding box center [192, 667] width 139 height 36
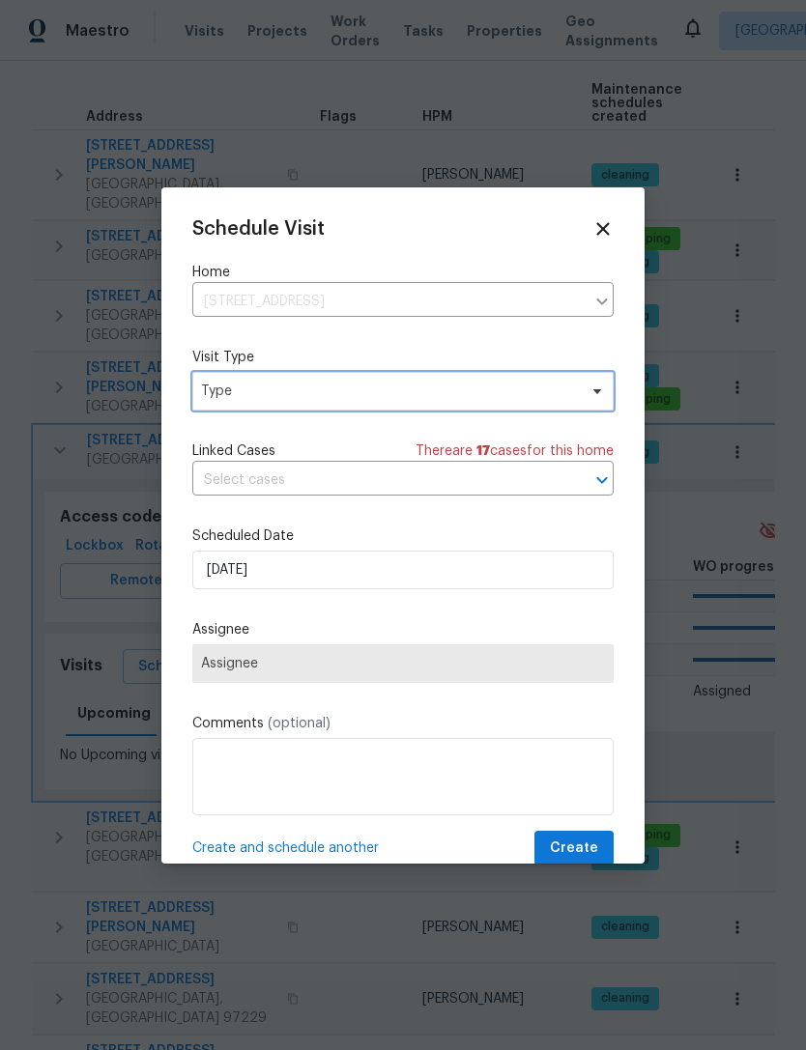
click at [359, 395] on span "Type" at bounding box center [389, 391] width 376 height 19
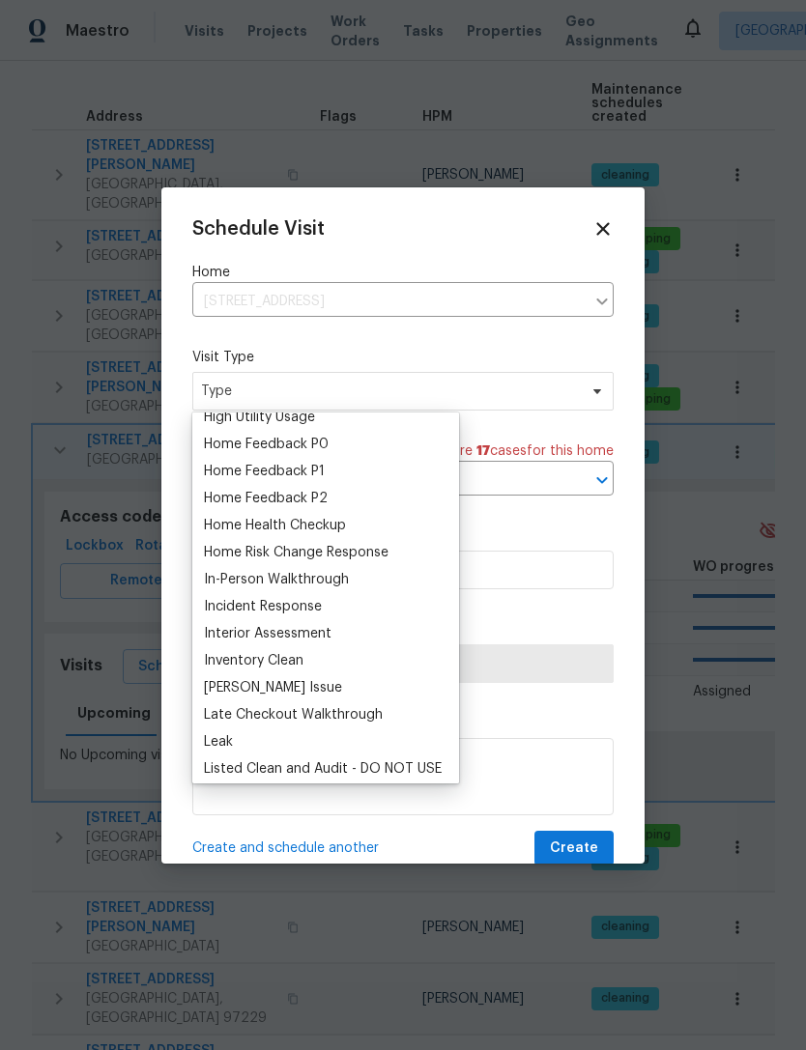
scroll to position [587, 0]
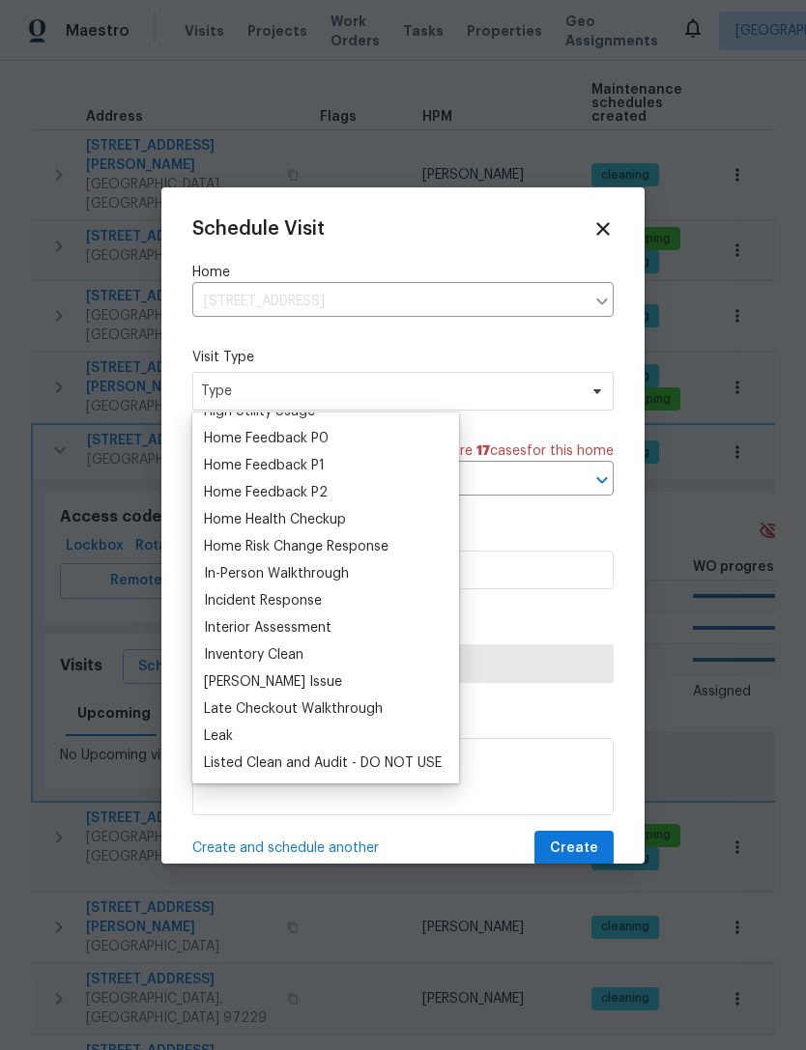
click at [308, 524] on div "Home Health Checkup" at bounding box center [275, 519] width 142 height 19
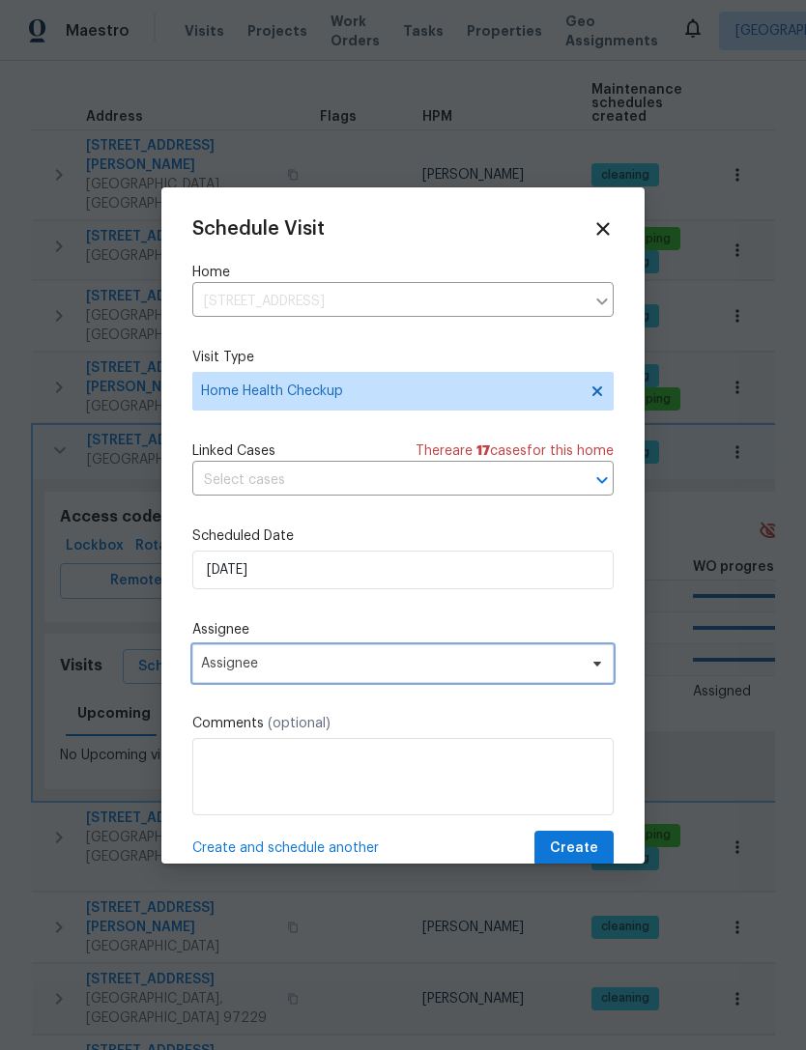
click at [361, 672] on span "Assignee" at bounding box center [390, 663] width 379 height 15
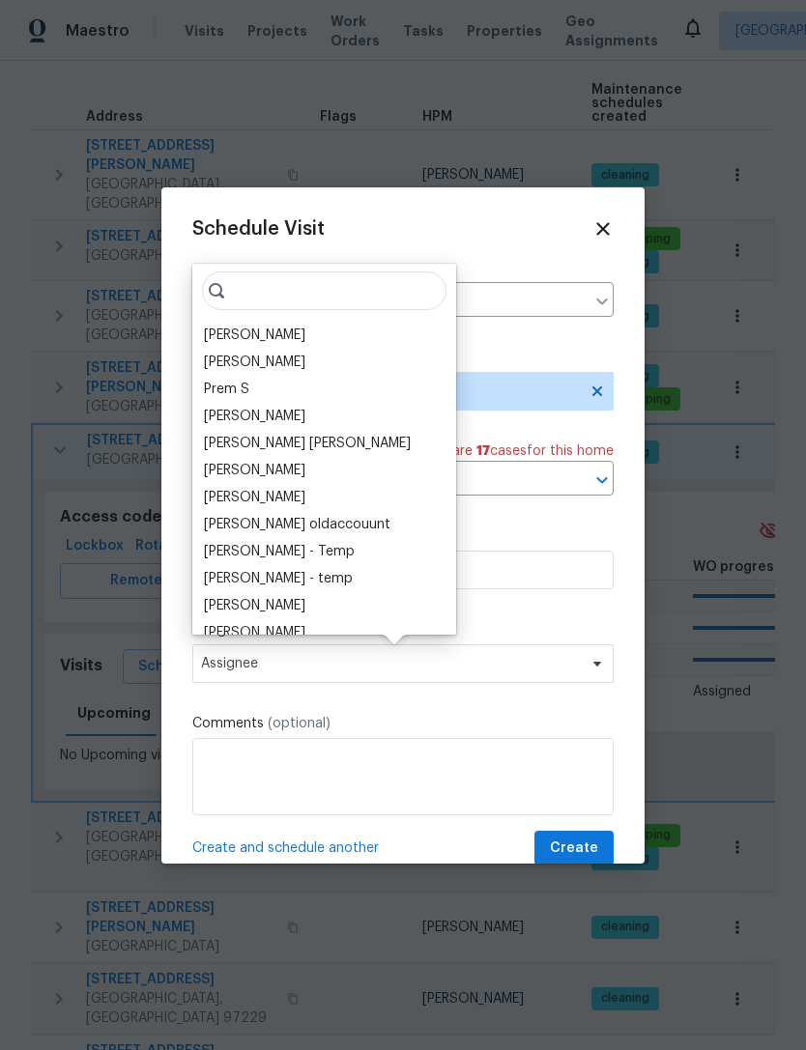
click at [244, 338] on div "[PERSON_NAME]" at bounding box center [254, 335] width 101 height 19
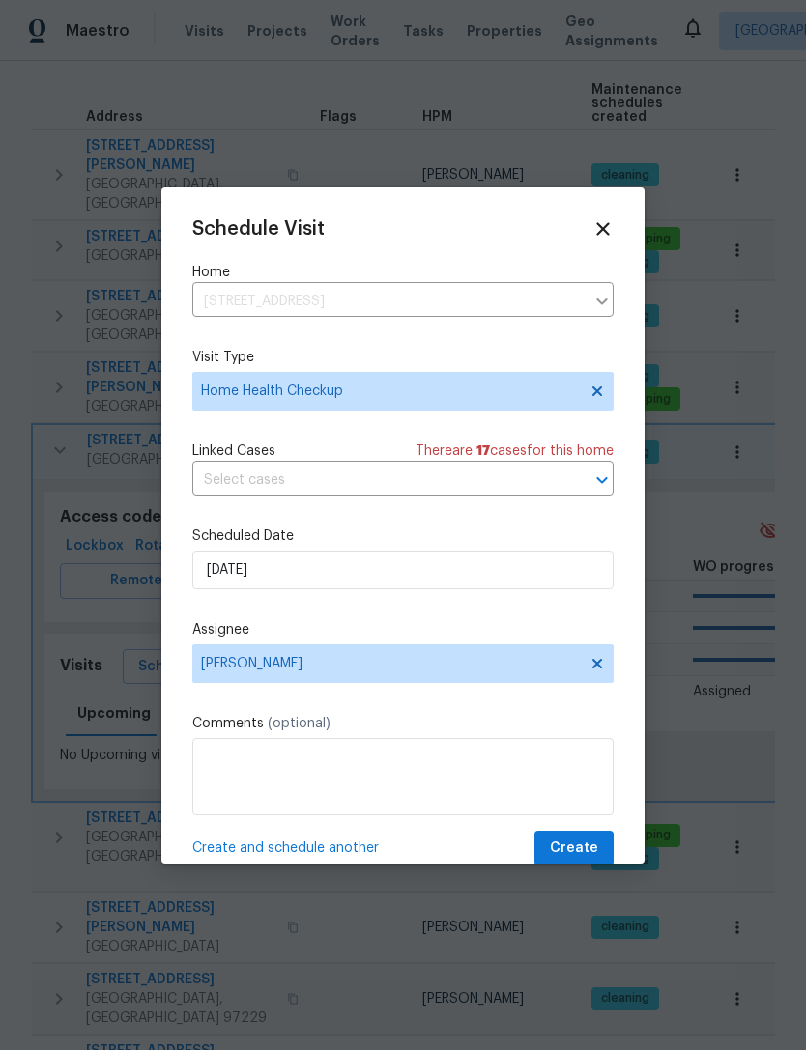
click at [590, 846] on span "Create" at bounding box center [574, 849] width 48 height 24
